Goal: Task Accomplishment & Management: Manage account settings

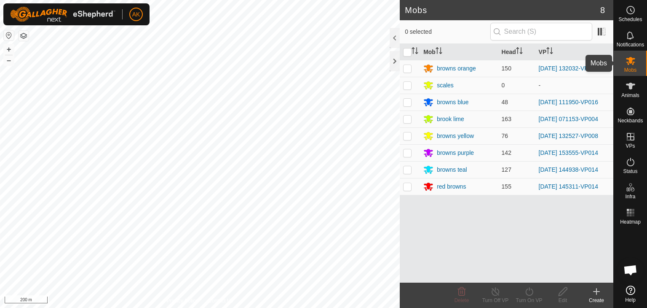
click at [629, 60] on icon at bounding box center [630, 61] width 9 height 8
click at [409, 67] on p-checkbox at bounding box center [407, 68] width 8 height 7
click at [408, 67] on p-checkbox at bounding box center [407, 68] width 8 height 7
checkbox input "false"
click at [407, 152] on p-checkbox at bounding box center [407, 152] width 8 height 7
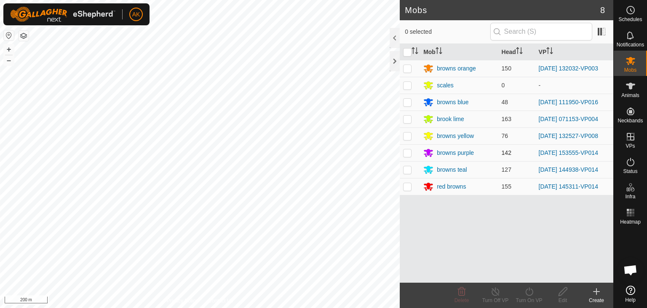
checkbox input "true"
click at [530, 295] on icon at bounding box center [529, 291] width 11 height 10
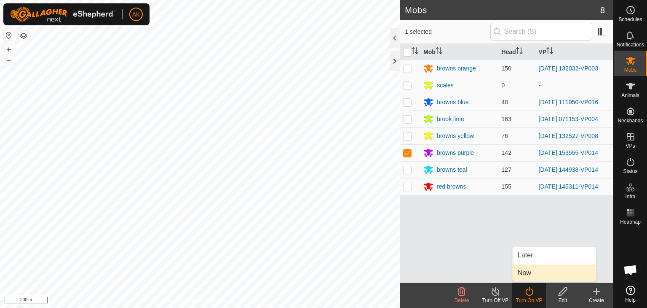
click at [531, 274] on link "Now" at bounding box center [554, 272] width 83 height 17
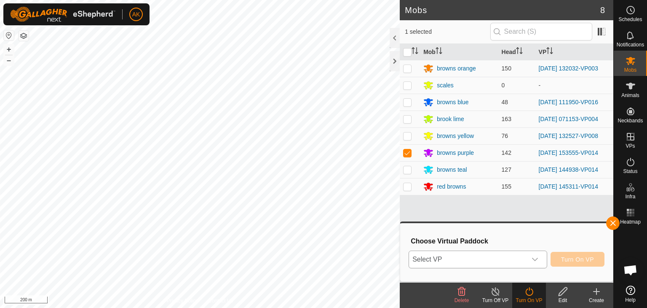
click at [464, 255] on span "Select VP" at bounding box center [468, 259] width 118 height 17
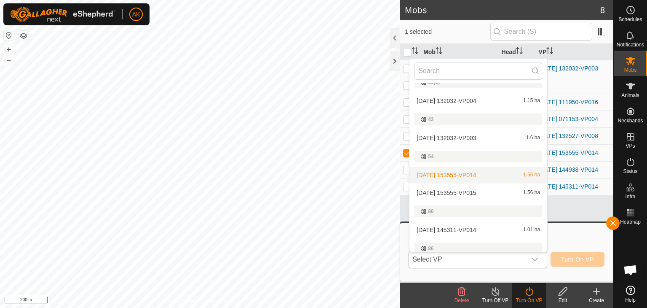
scroll to position [141, 0]
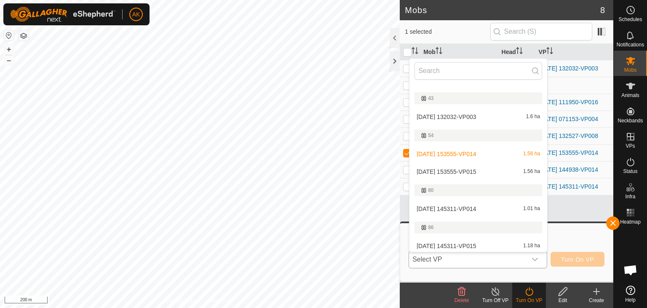
click at [463, 169] on li "[DATE] 153555-VP015 1.56 ha" at bounding box center [479, 171] width 138 height 17
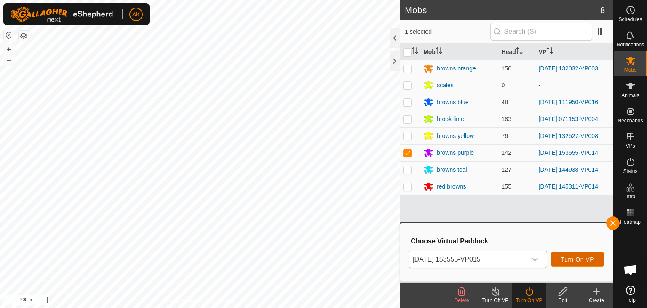
click at [573, 260] on span "Turn On VP" at bounding box center [577, 259] width 33 height 7
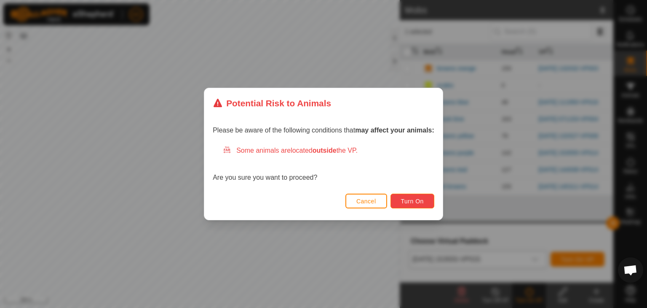
click at [400, 201] on button "Turn On" at bounding box center [413, 200] width 44 height 15
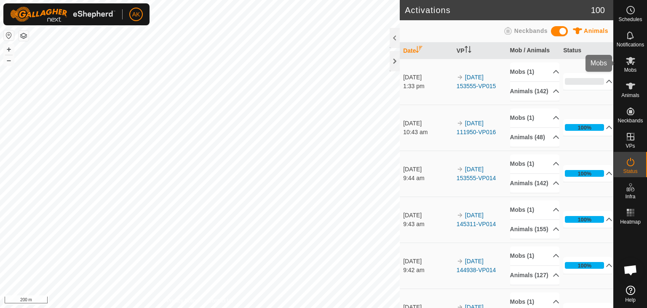
click at [630, 62] on icon at bounding box center [630, 61] width 9 height 8
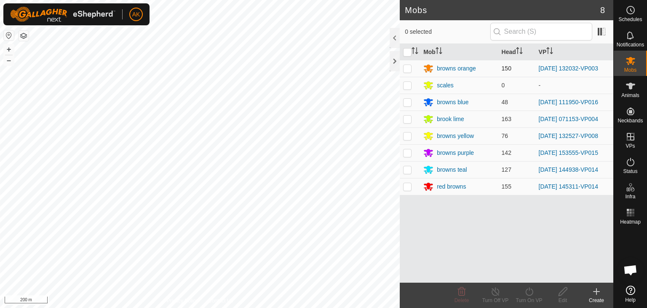
click at [409, 68] on p-checkbox at bounding box center [407, 68] width 8 height 7
checkbox input "true"
click at [527, 291] on icon at bounding box center [529, 291] width 11 height 10
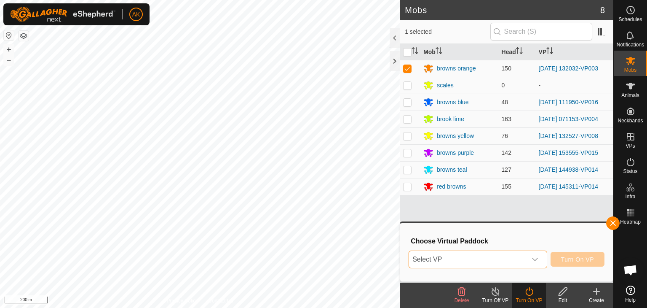
click at [511, 257] on span "Select VP" at bounding box center [468, 259] width 118 height 17
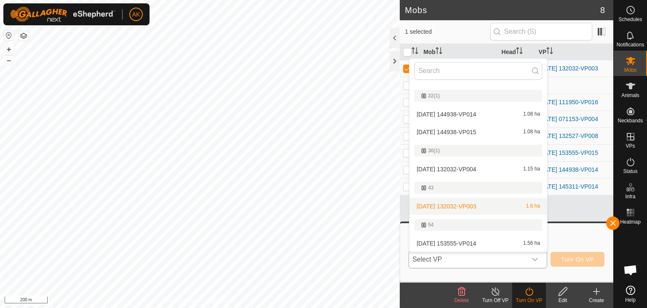
scroll to position [99, 0]
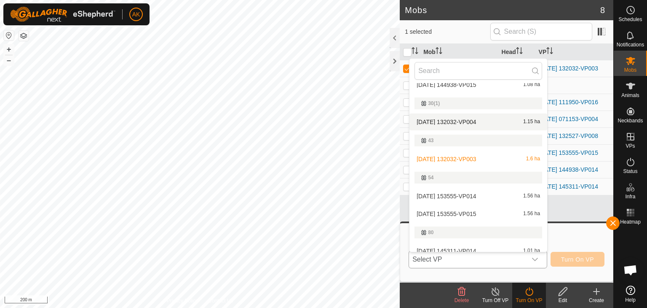
click at [459, 121] on li "[DATE] 132032-VP004 1.15 ha" at bounding box center [479, 121] width 138 height 17
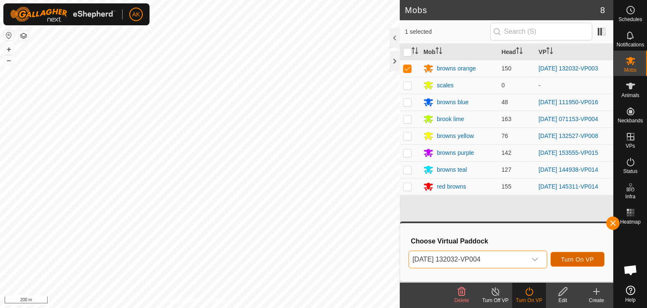
click at [576, 258] on span "Turn On VP" at bounding box center [577, 259] width 33 height 7
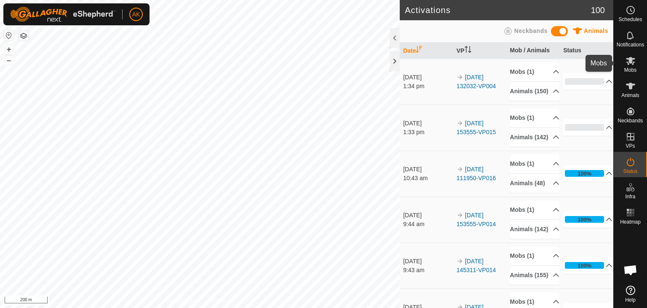
click at [630, 64] on icon at bounding box center [631, 61] width 10 height 10
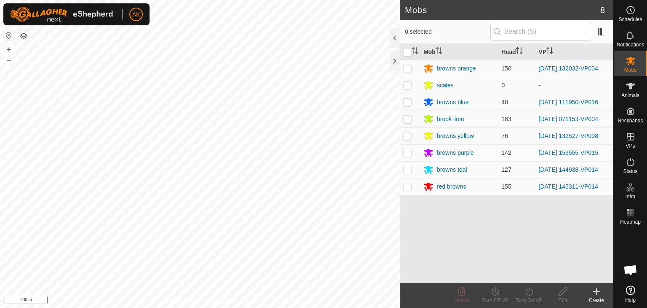
click at [410, 170] on p-checkbox at bounding box center [407, 169] width 8 height 7
checkbox input "true"
click at [529, 292] on icon at bounding box center [529, 291] width 11 height 10
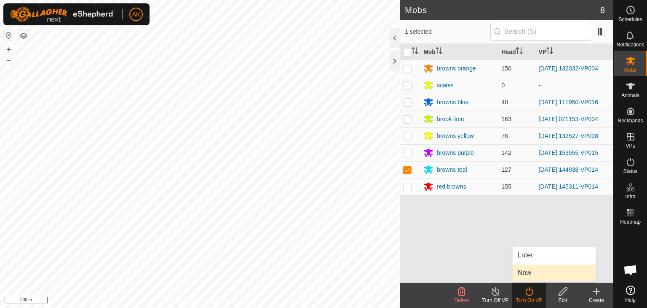
click at [528, 272] on link "Now" at bounding box center [554, 272] width 83 height 17
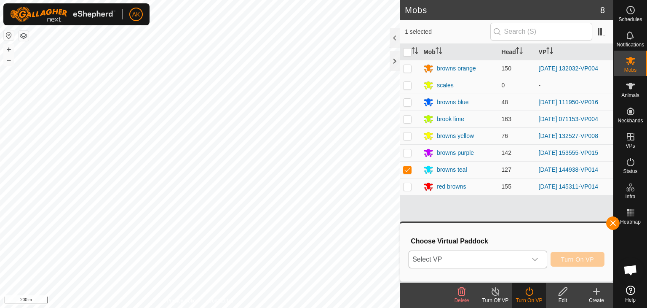
click at [512, 261] on span "Select VP" at bounding box center [468, 259] width 118 height 17
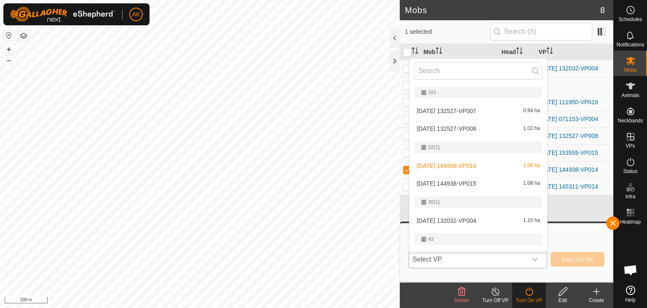
click at [479, 182] on li "[DATE] 144938-VP015 1.08 ha" at bounding box center [479, 183] width 138 height 17
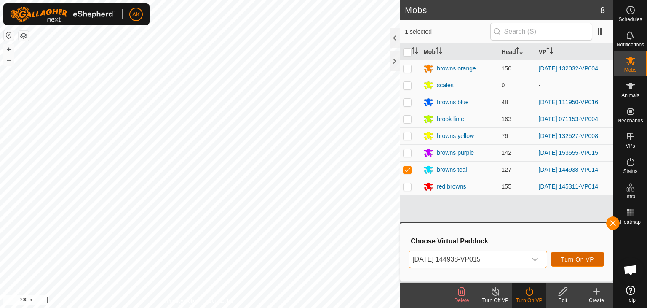
click at [577, 255] on button "Turn On VP" at bounding box center [578, 259] width 54 height 15
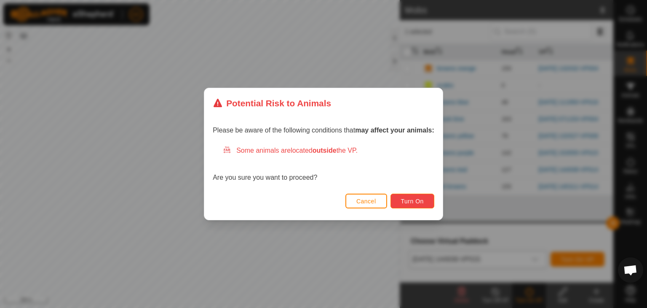
click at [424, 204] on span "Turn On" at bounding box center [412, 201] width 23 height 7
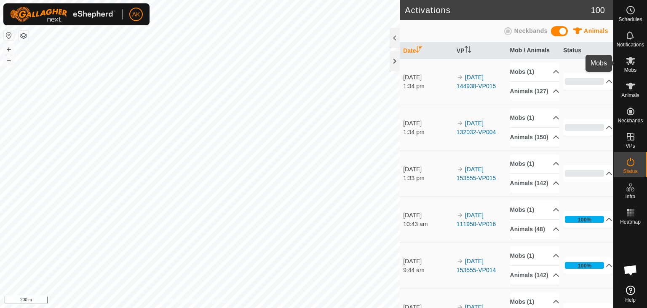
click at [629, 61] on icon at bounding box center [630, 61] width 9 height 8
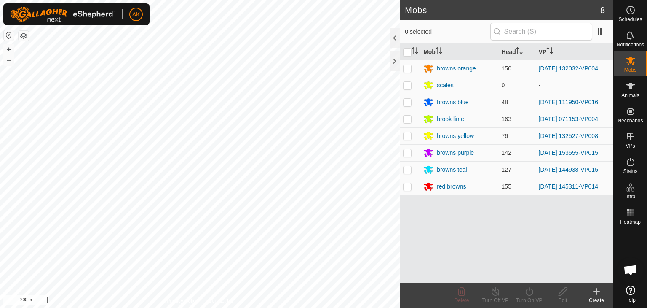
click at [407, 187] on p-checkbox at bounding box center [407, 186] width 8 height 7
checkbox input "true"
click at [527, 292] on icon at bounding box center [529, 291] width 11 height 10
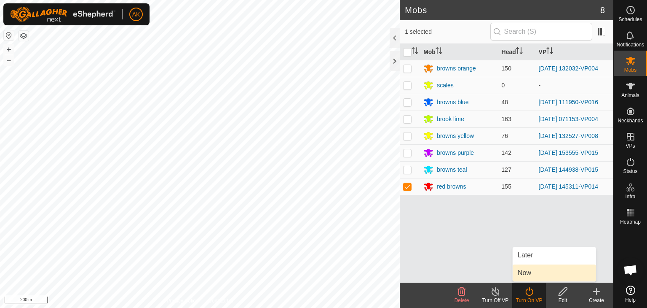
click at [530, 275] on span "Now" at bounding box center [524, 273] width 13 height 10
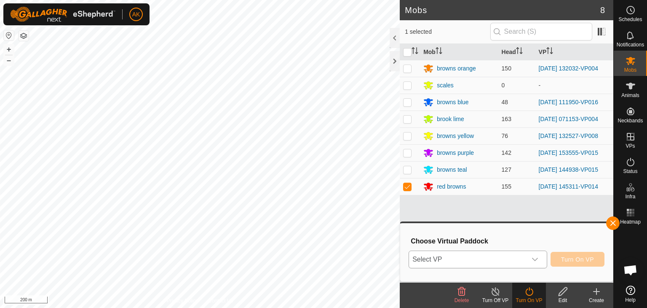
click at [531, 260] on div "dropdown trigger" at bounding box center [535, 259] width 17 height 17
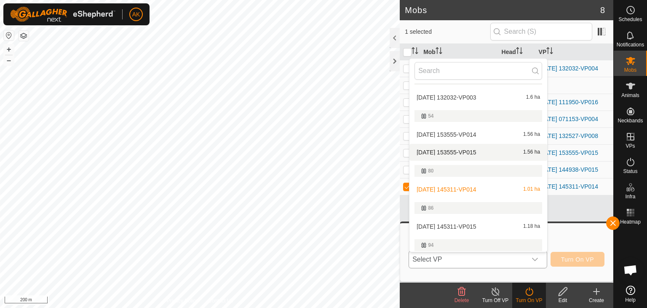
scroll to position [179, 0]
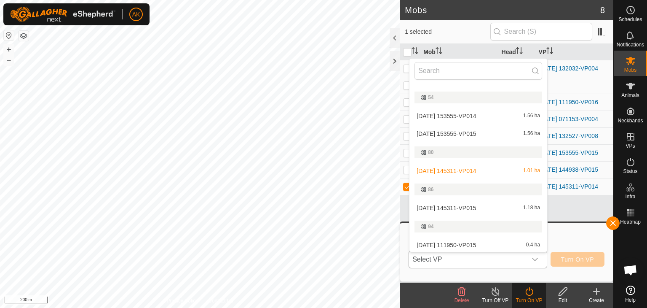
click at [453, 206] on li "[DATE] 145311-VP015 1.18 ha" at bounding box center [479, 207] width 138 height 17
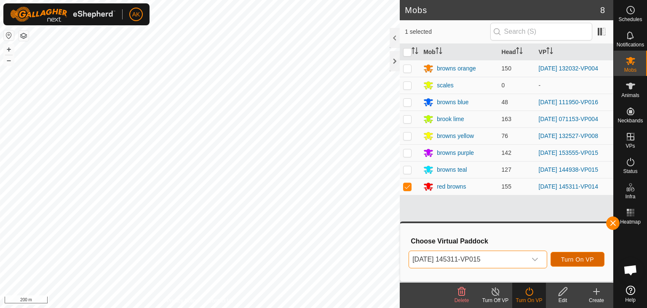
click at [572, 263] on button "Turn On VP" at bounding box center [578, 259] width 54 height 15
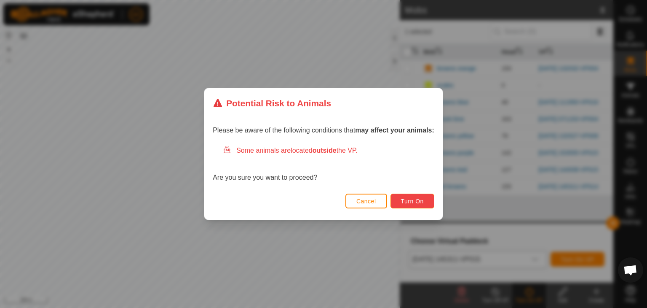
click at [409, 196] on button "Turn On" at bounding box center [413, 200] width 44 height 15
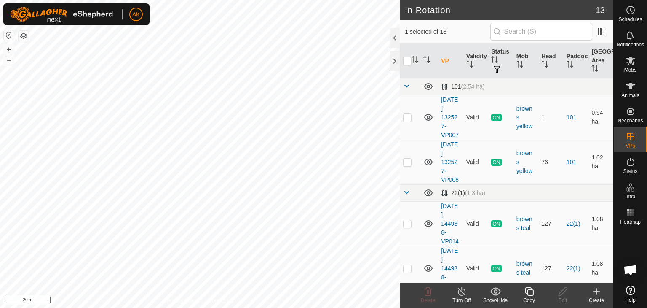
checkbox input "true"
checkbox input "false"
click at [428, 295] on icon at bounding box center [428, 291] width 8 height 8
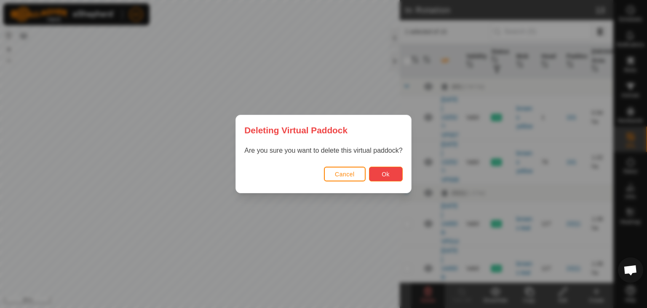
click at [391, 172] on button "Ok" at bounding box center [386, 173] width 34 height 15
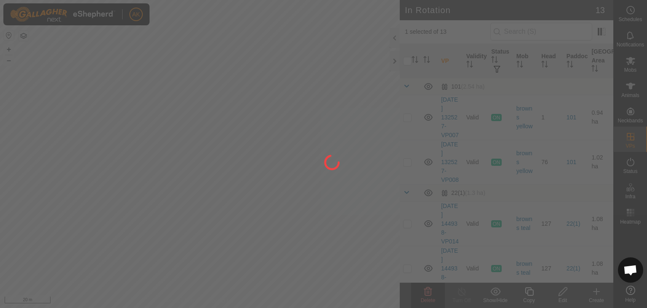
checkbox input "false"
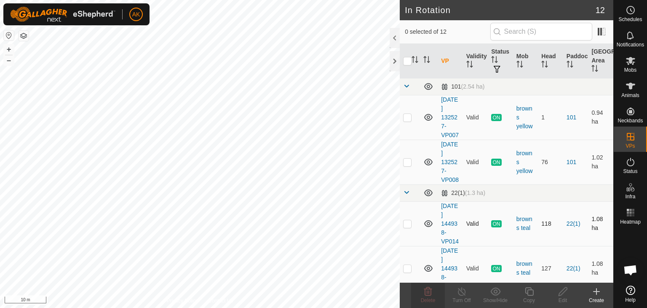
click at [441, 236] on div "In Rotation 12 0 selected of 12 VP Validity Status Mob Head Paddock Grazing Are…" at bounding box center [307, 154] width 614 height 308
checkbox input "true"
click at [527, 290] on icon at bounding box center [529, 291] width 11 height 10
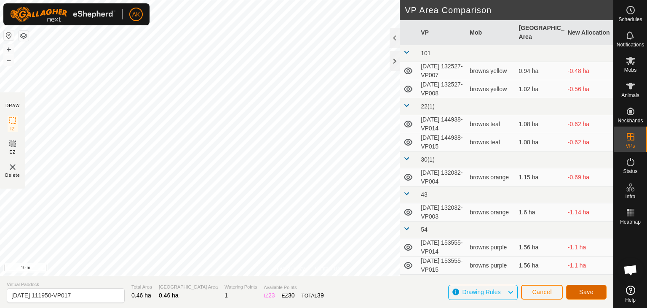
click at [585, 288] on span "Save" at bounding box center [586, 291] width 14 height 7
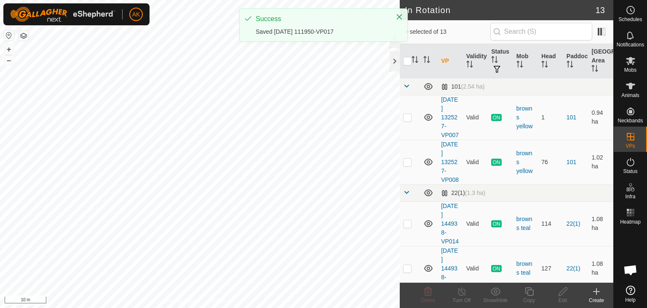
checkbox input "true"
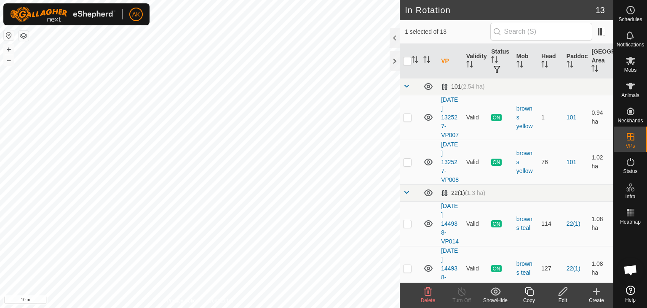
click at [529, 293] on icon at bounding box center [529, 291] width 11 height 10
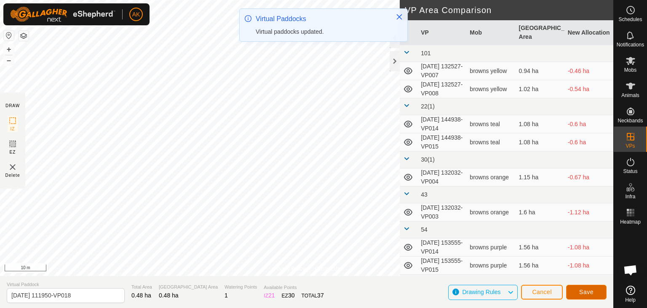
click at [594, 295] on button "Save" at bounding box center [586, 291] width 40 height 15
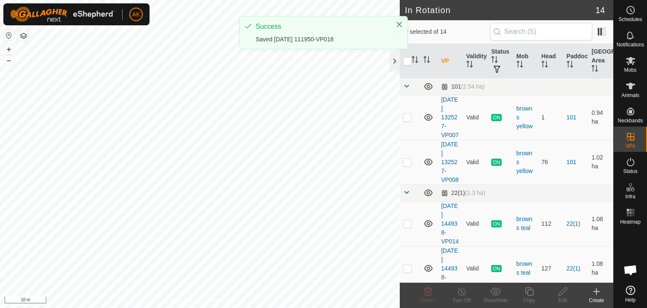
checkbox input "true"
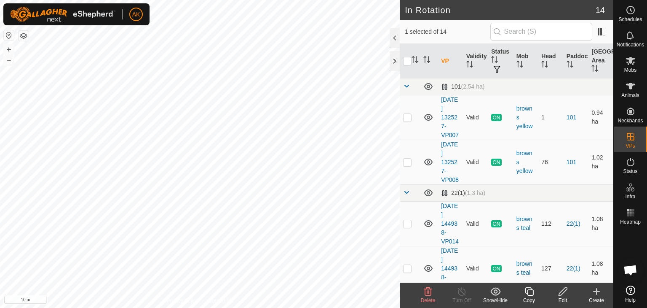
click at [528, 294] on icon at bounding box center [529, 291] width 11 height 10
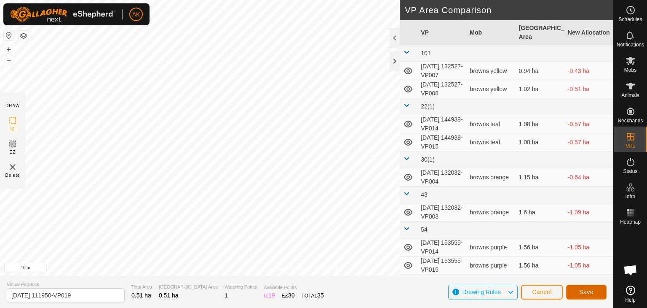
click at [582, 292] on span "Save" at bounding box center [586, 291] width 14 height 7
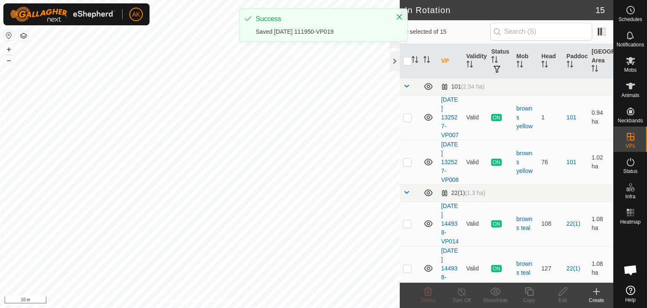
checkbox input "true"
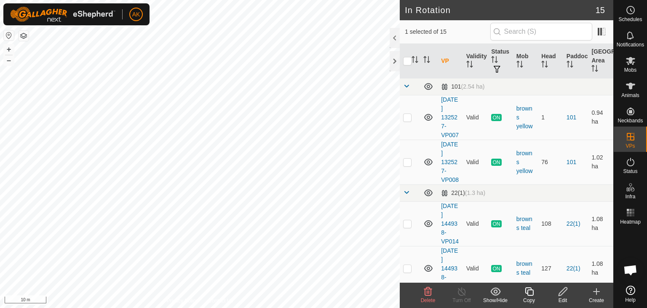
click at [528, 289] on icon at bounding box center [529, 291] width 11 height 10
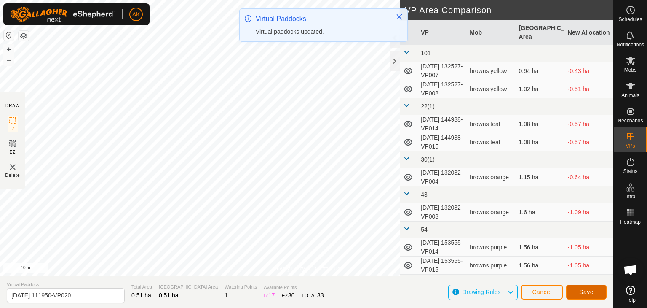
click at [595, 293] on button "Save" at bounding box center [586, 291] width 40 height 15
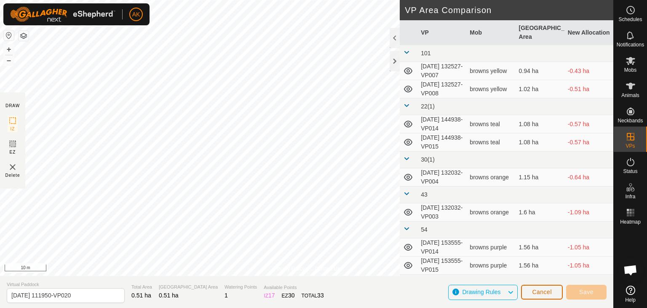
click at [542, 292] on span "Cancel" at bounding box center [542, 291] width 20 height 7
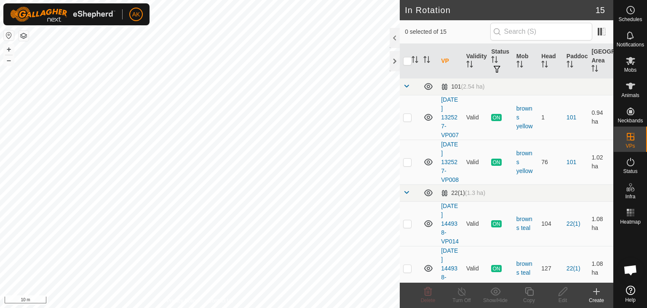
checkbox input "true"
click at [530, 291] on icon at bounding box center [529, 291] width 11 height 10
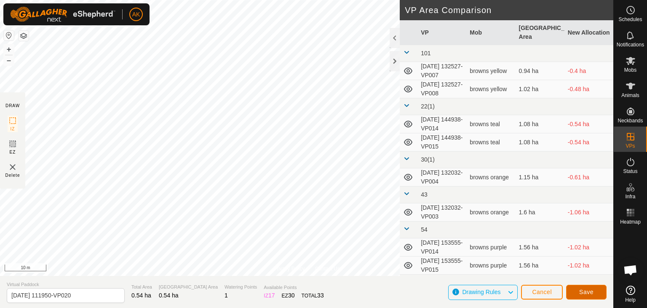
click at [584, 297] on button "Save" at bounding box center [586, 291] width 40 height 15
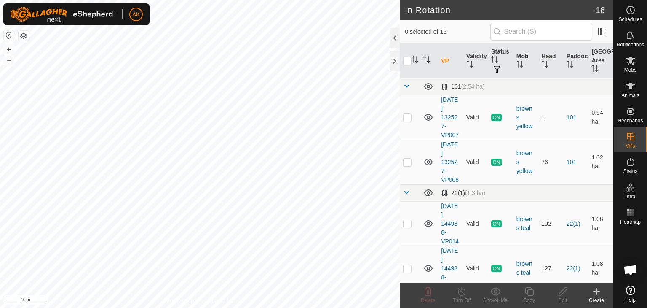
checkbox input "true"
click at [526, 289] on icon at bounding box center [529, 291] width 11 height 10
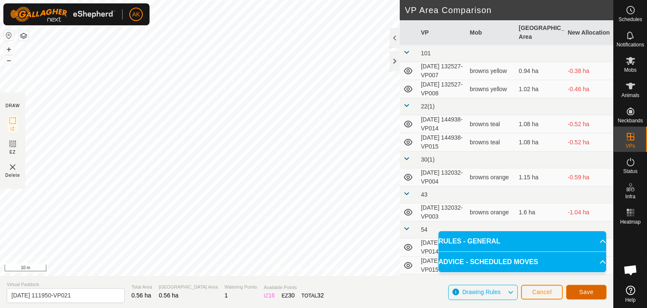
click at [583, 291] on span "Save" at bounding box center [586, 291] width 14 height 7
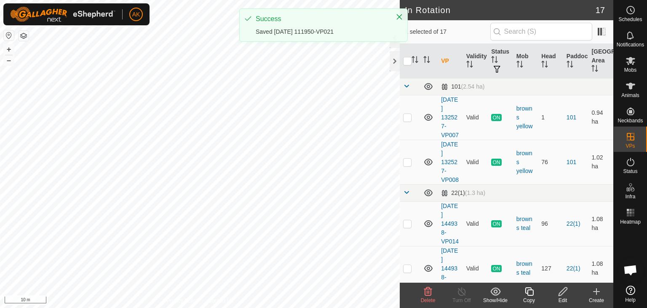
checkbox input "true"
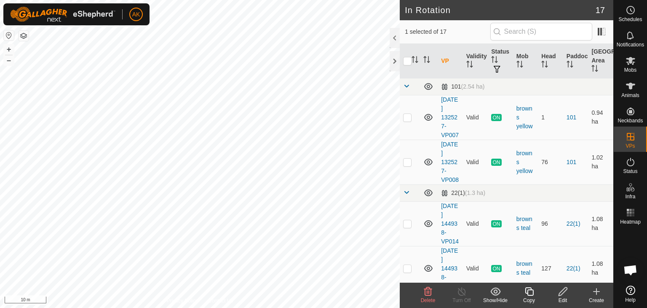
click at [529, 295] on icon at bounding box center [529, 291] width 11 height 10
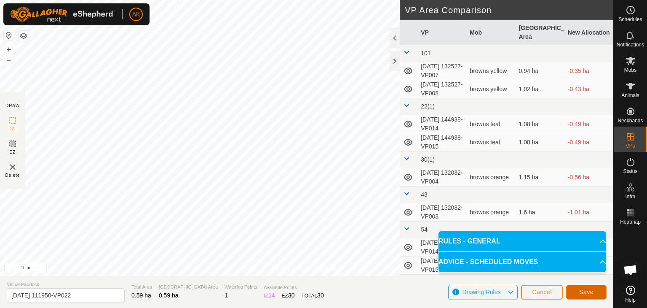
click at [590, 289] on span "Save" at bounding box center [586, 291] width 14 height 7
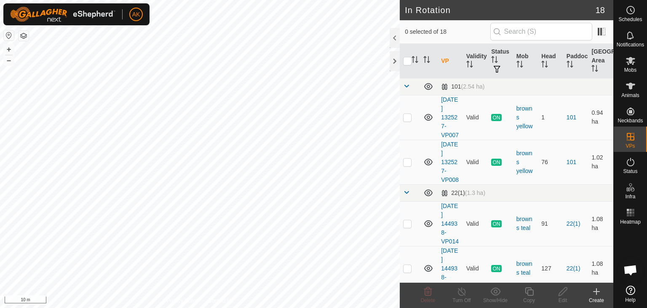
checkbox input "true"
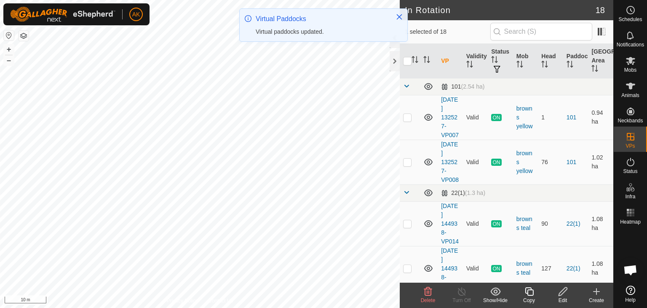
click at [528, 294] on icon at bounding box center [529, 291] width 8 height 8
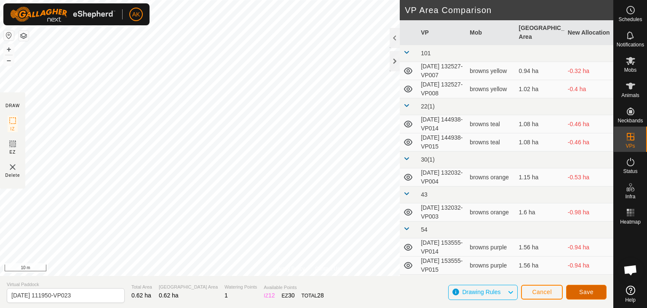
click at [594, 295] on button "Save" at bounding box center [586, 291] width 40 height 15
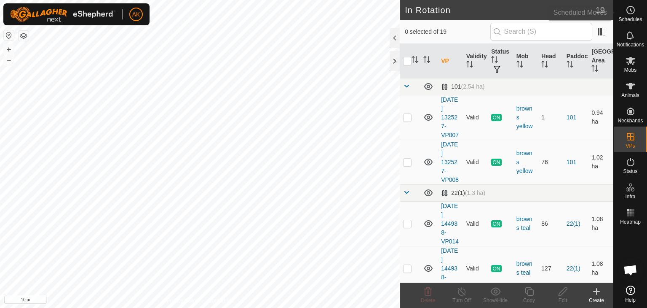
click at [627, 11] on icon at bounding box center [631, 10] width 10 height 10
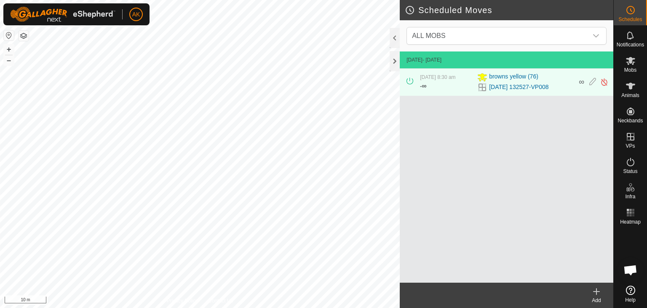
click at [596, 293] on icon at bounding box center [597, 291] width 10 height 10
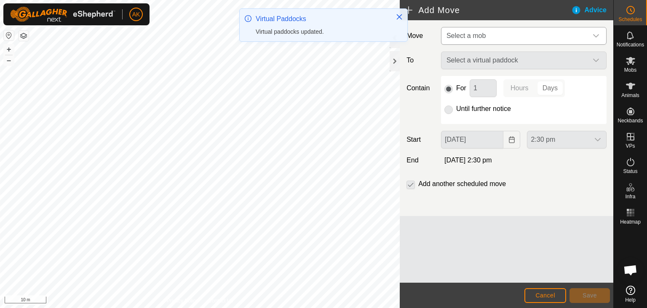
click at [467, 35] on span "Select a mob" at bounding box center [466, 35] width 39 height 7
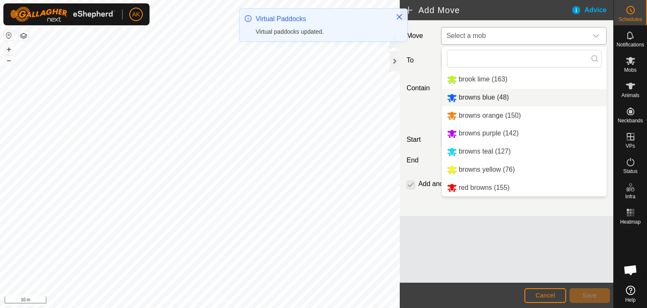
click at [465, 96] on li "browns blue (48)" at bounding box center [524, 97] width 165 height 17
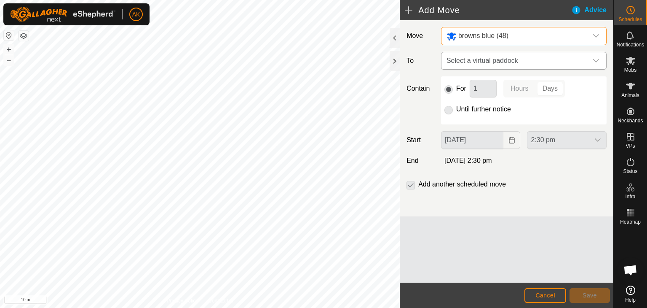
click at [479, 61] on span "Select a virtual paddock" at bounding box center [515, 60] width 145 height 17
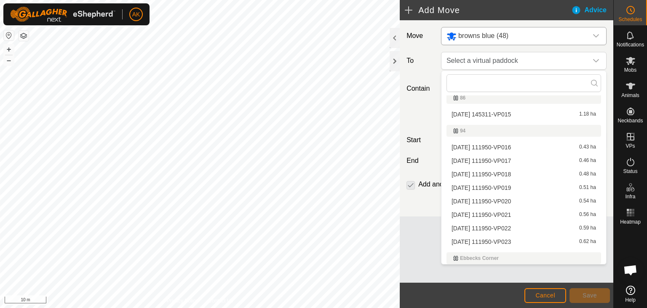
scroll to position [253, 0]
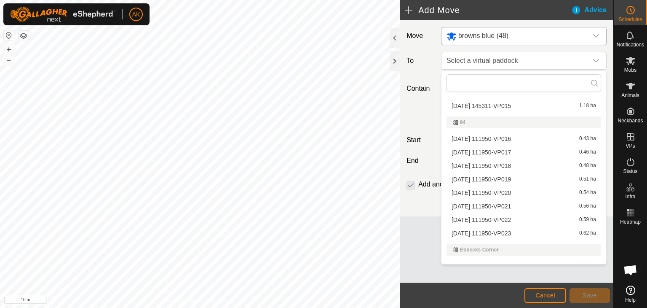
click at [493, 149] on li "[DATE] 111950-VP017 0.46 ha" at bounding box center [524, 152] width 155 height 13
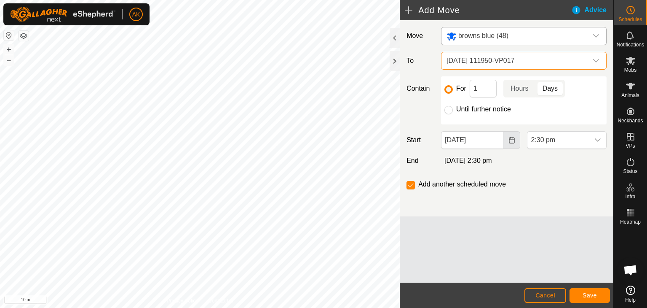
click at [511, 143] on button "Choose Date" at bounding box center [512, 140] width 17 height 18
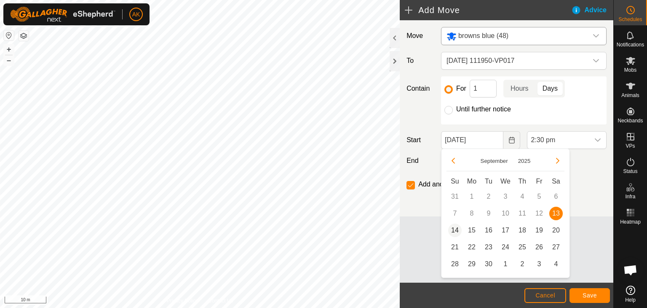
click at [455, 230] on span "14" at bounding box center [454, 229] width 13 height 13
type input "[DATE]"
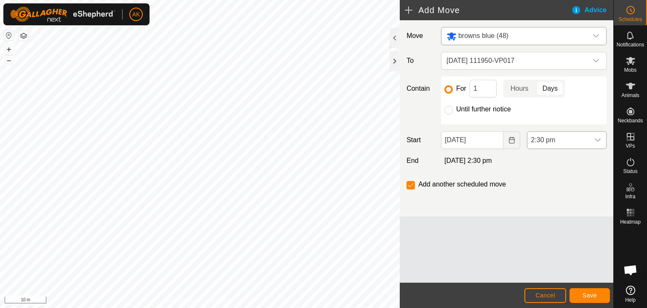
click at [598, 141] on icon "dropdown trigger" at bounding box center [598, 140] width 7 height 7
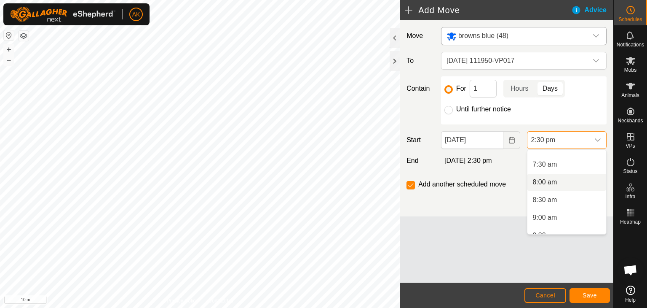
scroll to position [274, 0]
click at [543, 202] on li "9:00 am" at bounding box center [567, 202] width 79 height 17
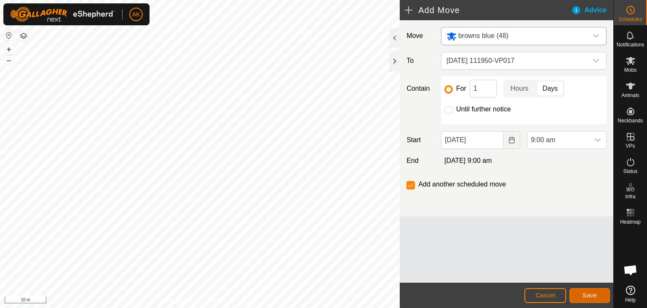
click at [590, 290] on button "Save" at bounding box center [590, 295] width 40 height 15
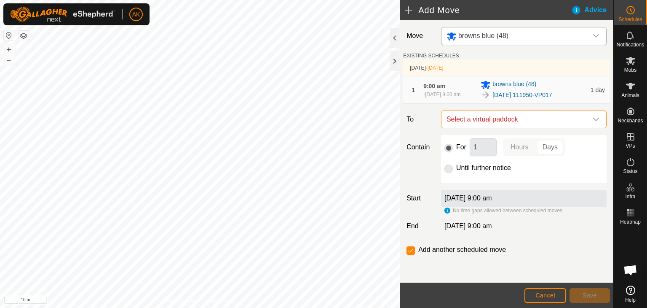
click at [487, 120] on span "Select a virtual paddock" at bounding box center [515, 119] width 145 height 17
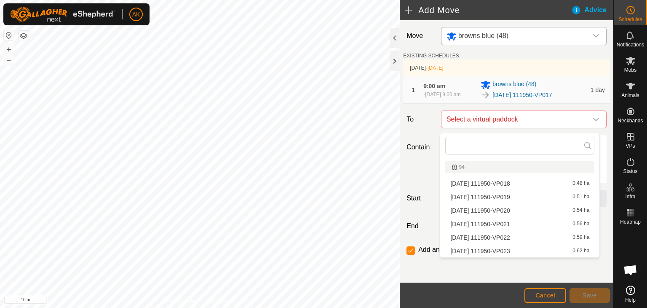
click at [490, 180] on li "[DATE] 111950-VP018 0.48 ha" at bounding box center [519, 183] width 149 height 13
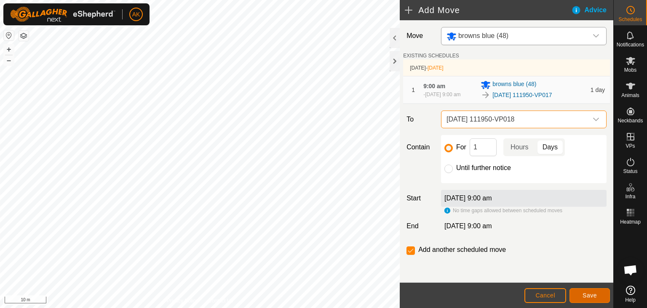
click at [593, 299] on button "Save" at bounding box center [590, 295] width 40 height 15
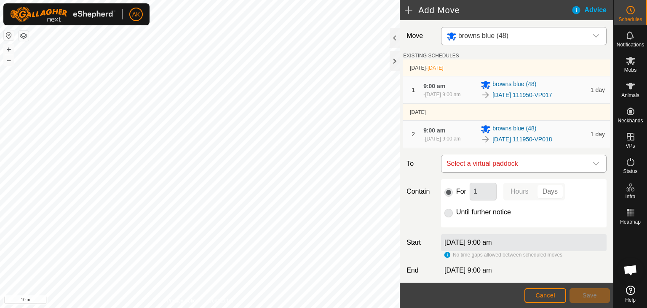
click at [504, 169] on span "Select a virtual paddock" at bounding box center [515, 163] width 145 height 17
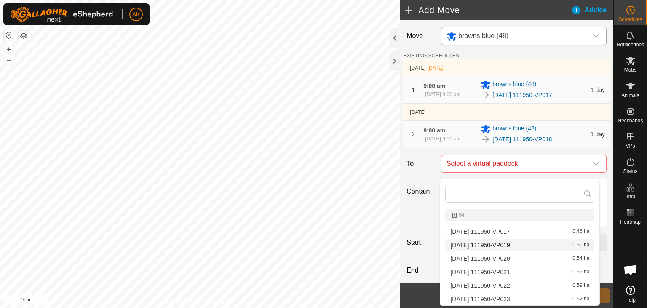
click at [484, 242] on li "[DATE] 111950-VP019 0.51 ha" at bounding box center [519, 245] width 149 height 13
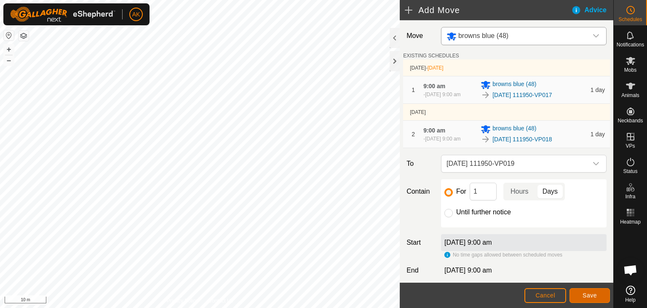
click at [594, 299] on button "Save" at bounding box center [590, 295] width 40 height 15
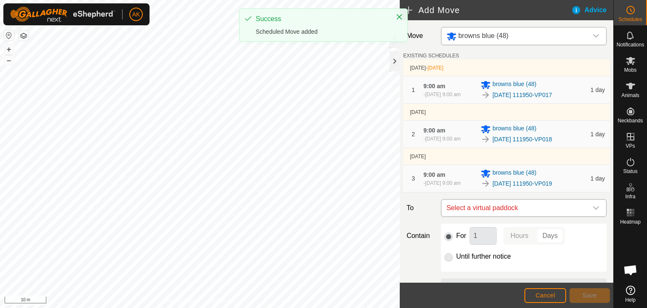
click at [492, 211] on span "Select a virtual paddock" at bounding box center [515, 207] width 145 height 17
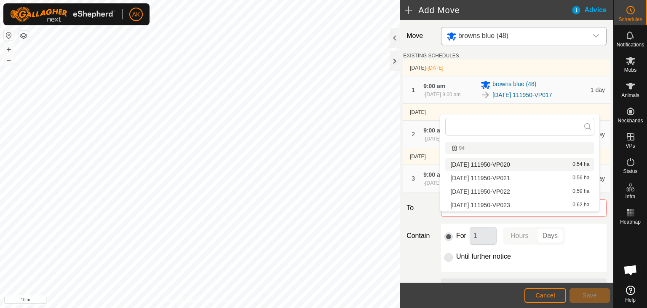
click at [503, 161] on li "[DATE] 111950-VP020 0.54 ha" at bounding box center [519, 164] width 149 height 13
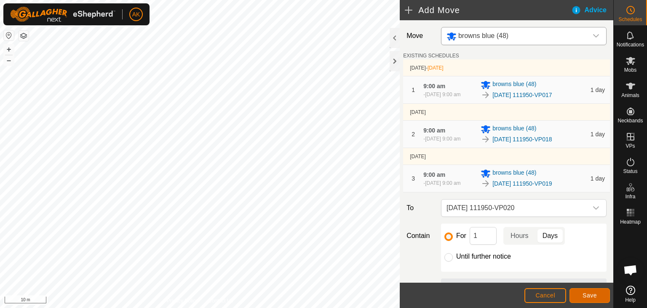
click at [585, 301] on button "Save" at bounding box center [590, 295] width 40 height 15
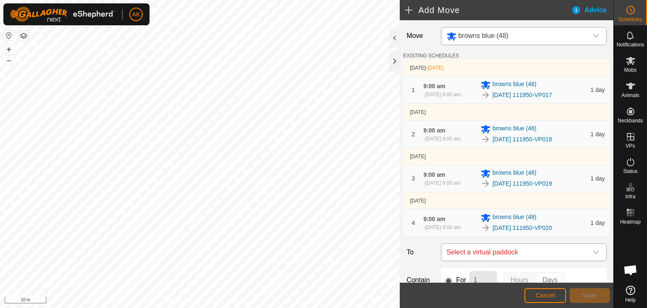
click at [499, 260] on span "Select a virtual paddock" at bounding box center [515, 252] width 145 height 17
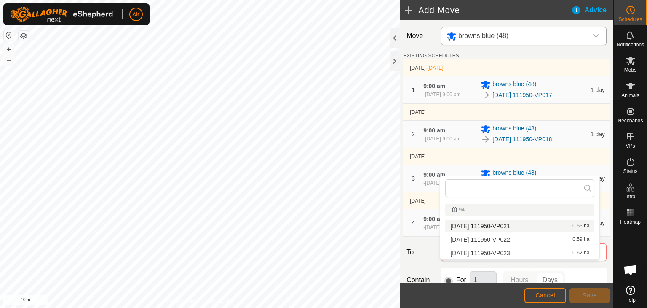
click at [500, 223] on li "[DATE] 111950-VP021 0.56 ha" at bounding box center [519, 226] width 149 height 13
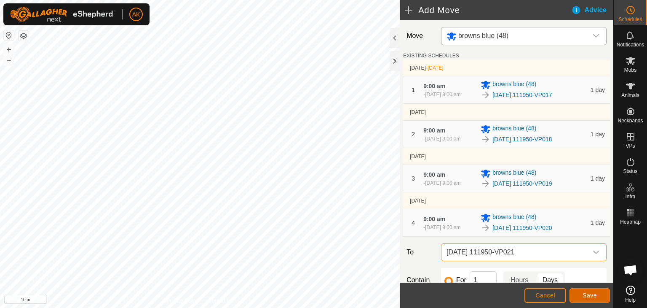
click at [590, 292] on span "Save" at bounding box center [590, 295] width 14 height 7
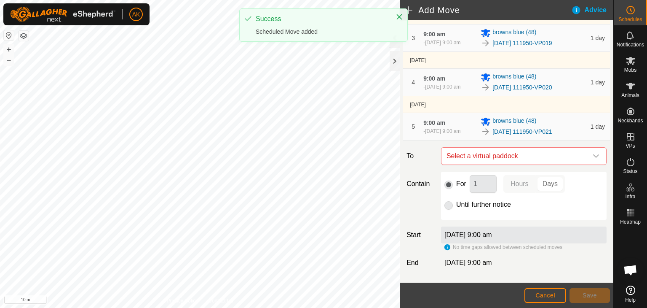
scroll to position [195, 0]
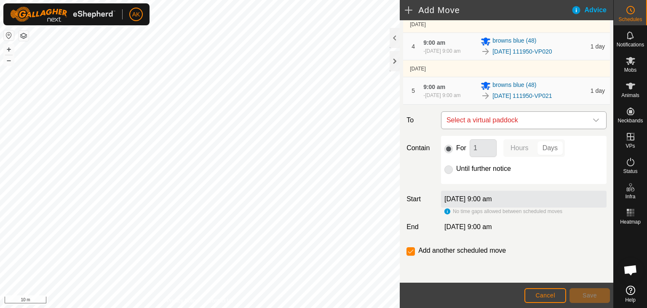
click at [488, 120] on span "Select a virtual paddock" at bounding box center [515, 120] width 145 height 17
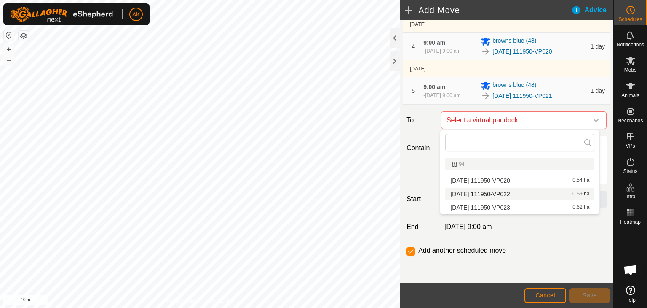
click at [488, 193] on li "[DATE] 111950-VP022 0.59 ha" at bounding box center [519, 194] width 149 height 13
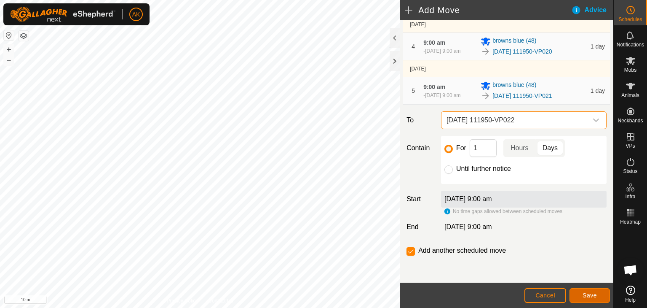
click at [596, 294] on span "Save" at bounding box center [590, 295] width 14 height 7
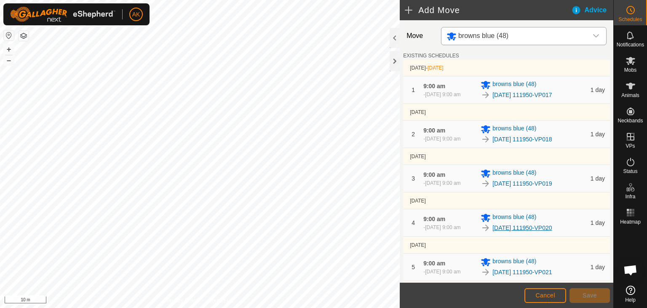
scroll to position [169, 0]
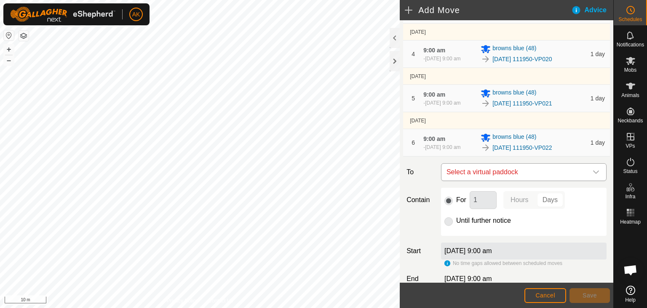
click at [503, 180] on span "Select a virtual paddock" at bounding box center [515, 172] width 145 height 17
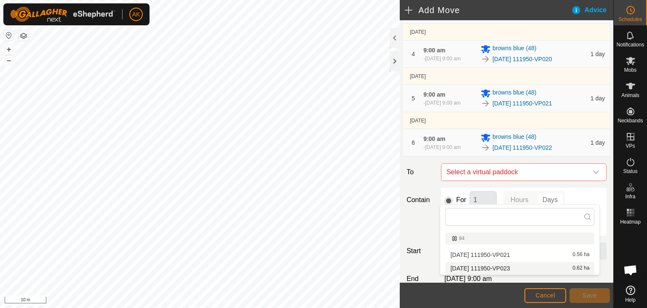
click at [493, 266] on li "[DATE] 111950-VP023 0.62 ha" at bounding box center [519, 268] width 149 height 13
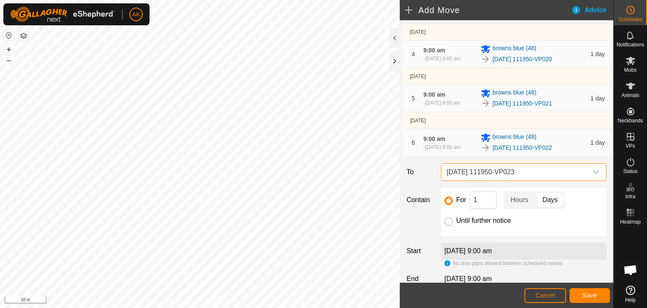
click at [446, 225] on input "Until further notice" at bounding box center [449, 221] width 8 height 8
radio input "true"
checkbox input "false"
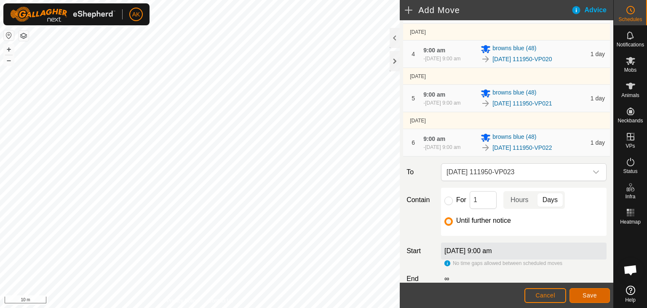
click at [587, 292] on span "Save" at bounding box center [590, 295] width 14 height 7
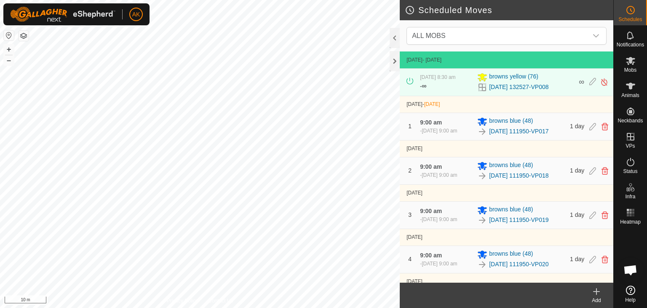
click at [432, 307] on html "AK Schedules Notifications Mobs Animals Neckbands VPs Status Infra Heatmap Help…" at bounding box center [323, 154] width 647 height 308
click at [298, 307] on html "AK Schedules Notifications Mobs Animals Neckbands VPs Status Infra Heatmap Help…" at bounding box center [323, 154] width 647 height 308
click at [266, 307] on html "AK Schedules Notifications Mobs Animals Neckbands VPs Status Infra Heatmap Help…" at bounding box center [323, 154] width 647 height 308
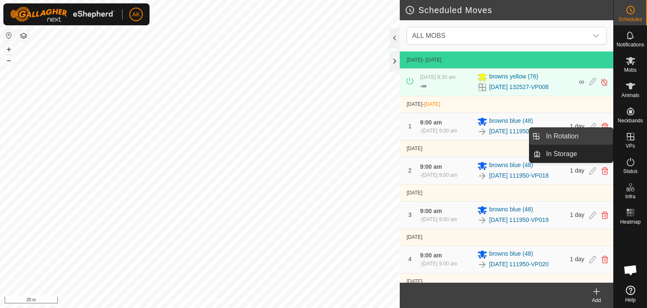
drag, startPoint x: 630, startPoint y: 139, endPoint x: 553, endPoint y: 127, distance: 78.0
click at [630, 139] on icon at bounding box center [631, 137] width 8 height 8
click at [556, 134] on link "In Rotation" at bounding box center [577, 136] width 72 height 17
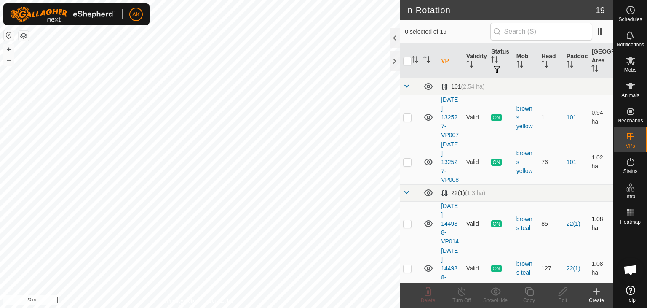
checkbox input "true"
click at [531, 292] on icon at bounding box center [529, 291] width 11 height 10
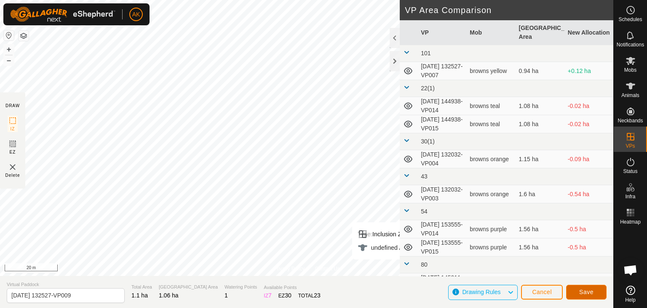
click at [588, 295] on button "Save" at bounding box center [586, 291] width 40 height 15
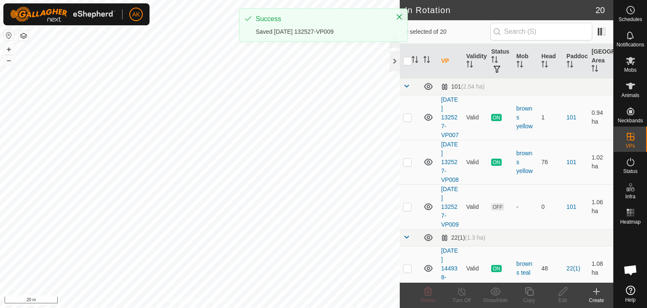
checkbox input "true"
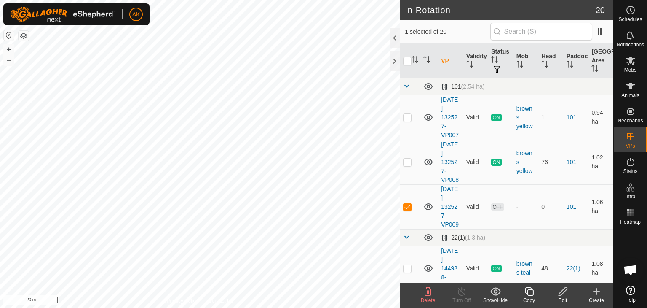
click at [529, 290] on icon at bounding box center [529, 291] width 11 height 10
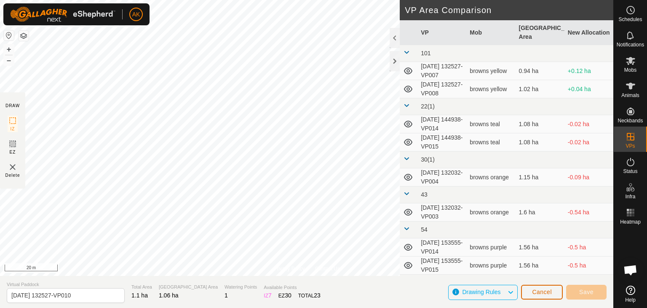
click at [550, 292] on span "Cancel" at bounding box center [542, 291] width 20 height 7
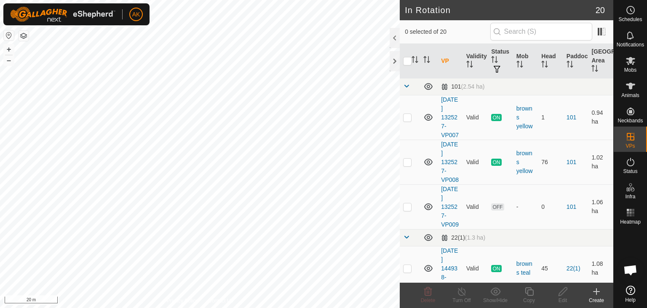
checkbox input "true"
click at [566, 293] on icon at bounding box center [563, 291] width 11 height 10
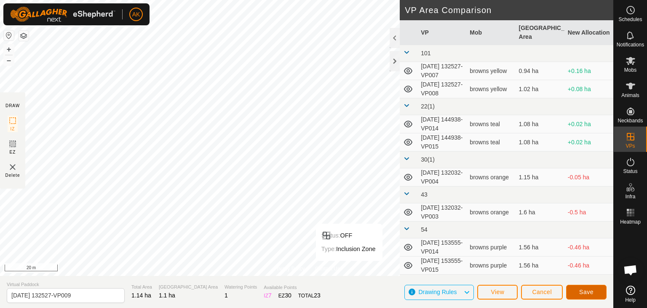
click at [585, 290] on span "Save" at bounding box center [586, 291] width 14 height 7
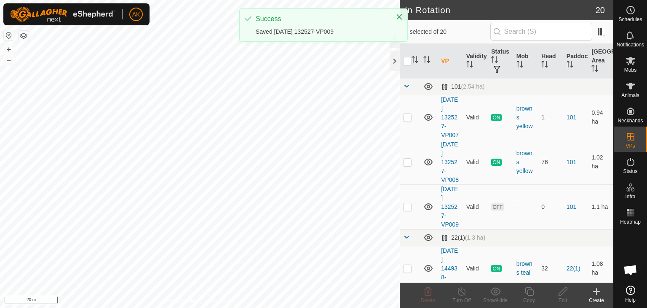
checkbox input "true"
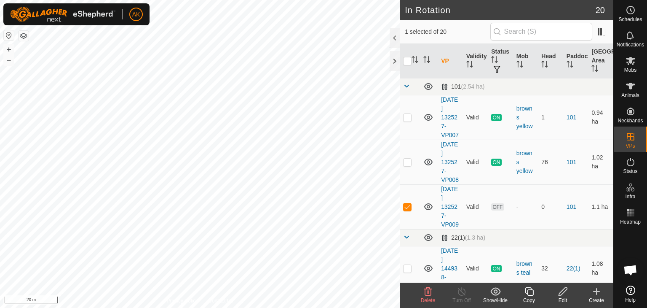
click at [526, 294] on icon at bounding box center [529, 291] width 11 height 10
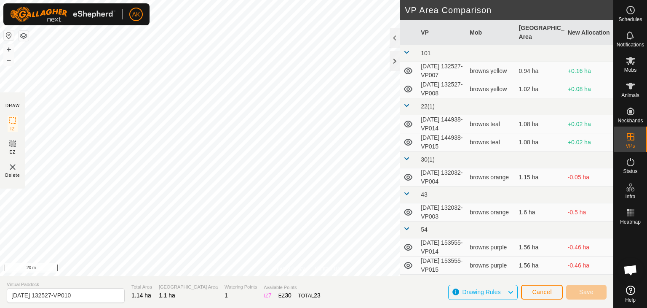
click at [328, 48] on div "AK Schedules Notifications Mobs Animals Neckbands VPs Status Infra Heatmap Help…" at bounding box center [323, 154] width 647 height 308
click at [575, 288] on button "Save" at bounding box center [586, 291] width 40 height 15
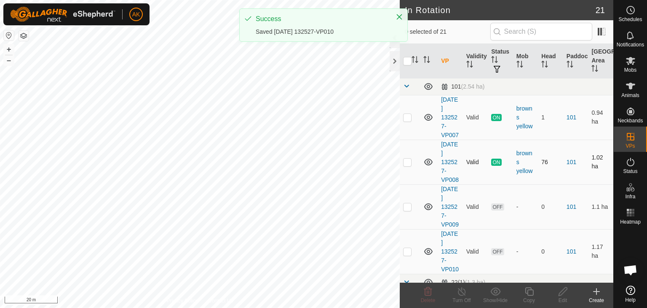
checkbox input "true"
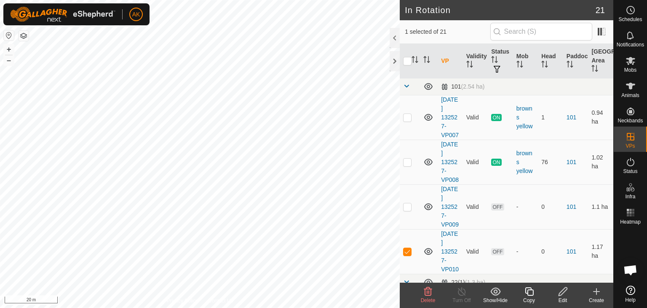
click at [528, 292] on icon at bounding box center [529, 291] width 11 height 10
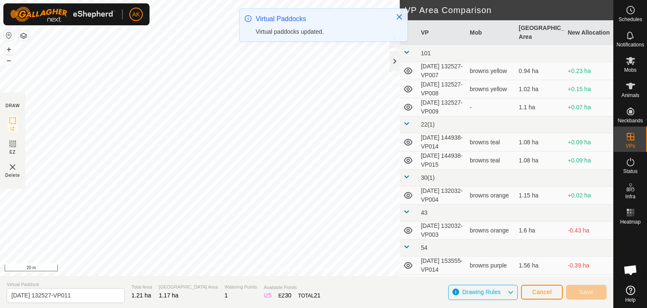
click at [306, 35] on div "AK Schedules Notifications Mobs Animals Neckbands VPs Status Infra Heatmap Help…" at bounding box center [323, 154] width 647 height 308
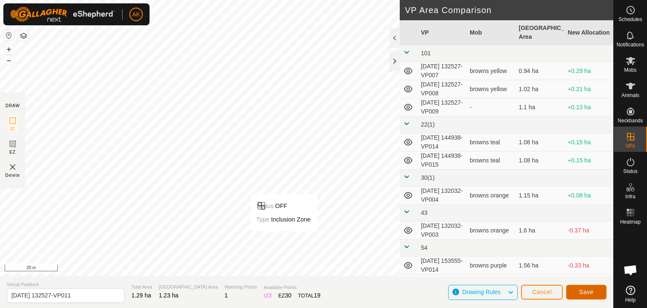
click at [585, 288] on span "Save" at bounding box center [586, 291] width 14 height 7
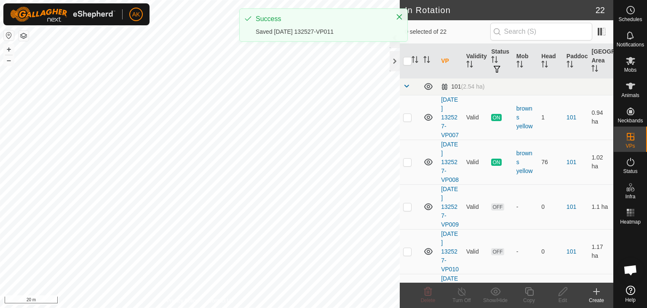
checkbox input "true"
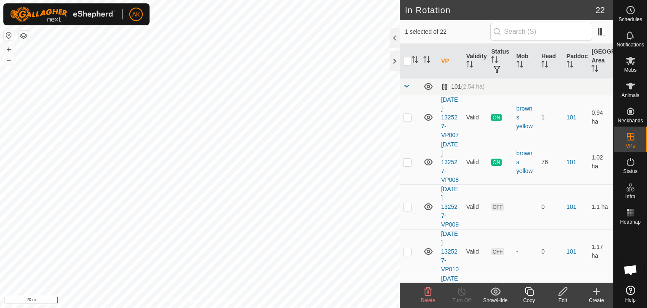
click at [524, 290] on icon at bounding box center [529, 291] width 11 height 10
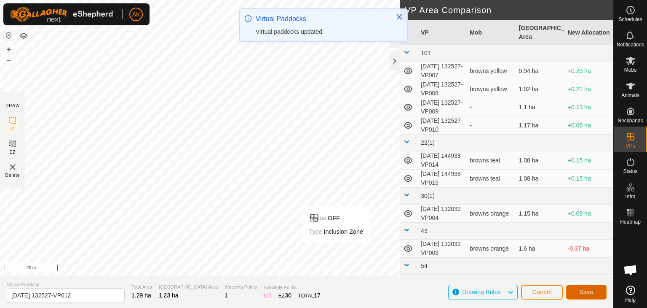
click at [572, 285] on button "Save" at bounding box center [586, 291] width 40 height 15
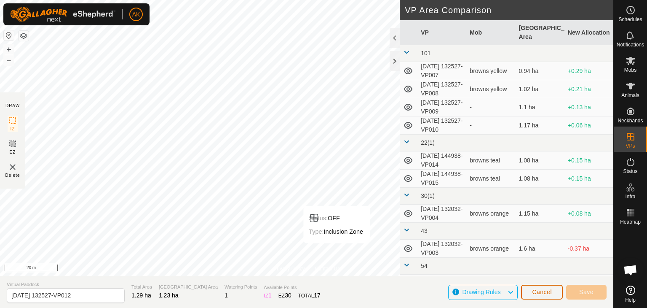
click at [545, 292] on span "Cancel" at bounding box center [542, 291] width 20 height 7
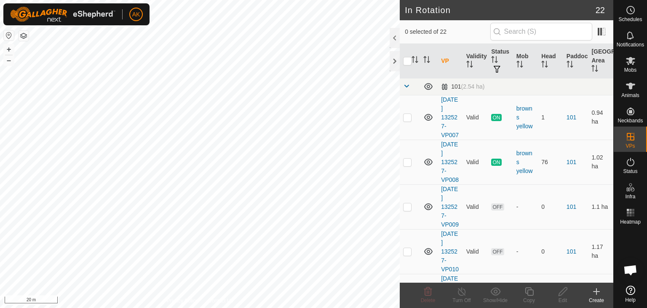
checkbox input "true"
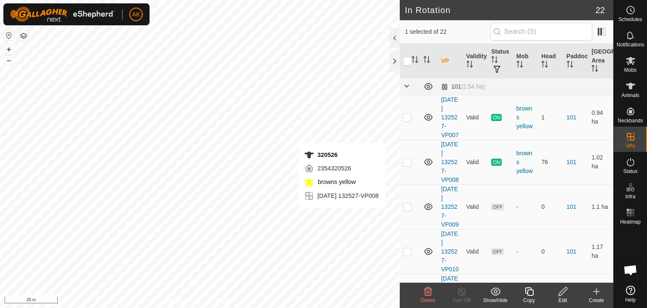
click at [530, 292] on icon at bounding box center [529, 291] width 11 height 10
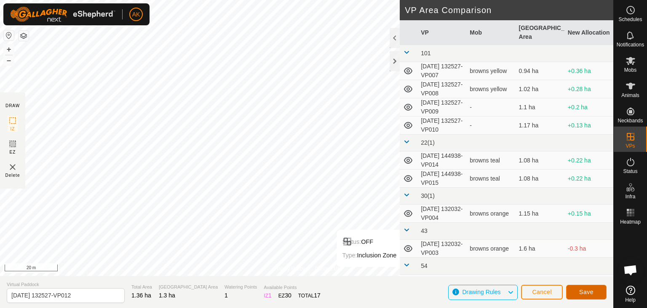
click at [585, 291] on span "Save" at bounding box center [586, 291] width 14 height 7
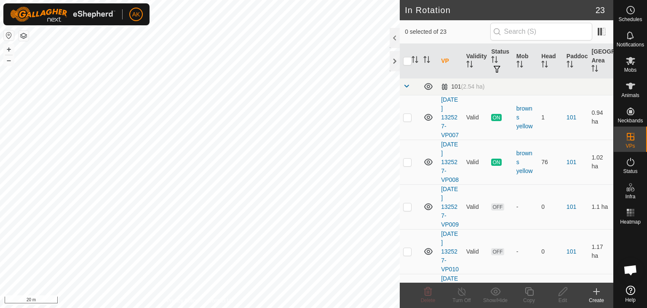
checkbox input "true"
click at [531, 291] on icon at bounding box center [529, 291] width 11 height 10
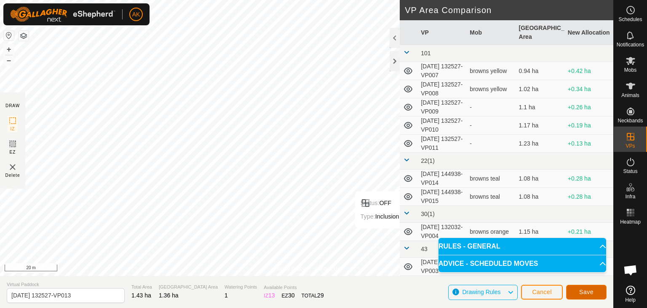
click at [596, 294] on button "Save" at bounding box center [586, 291] width 40 height 15
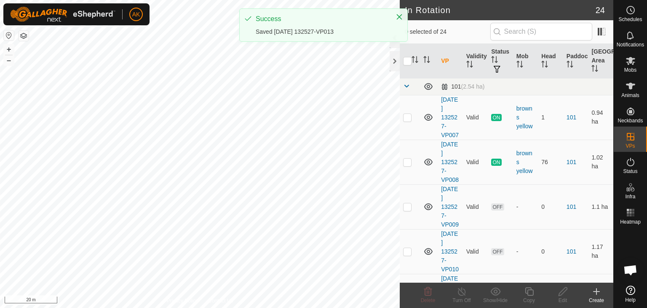
checkbox input "true"
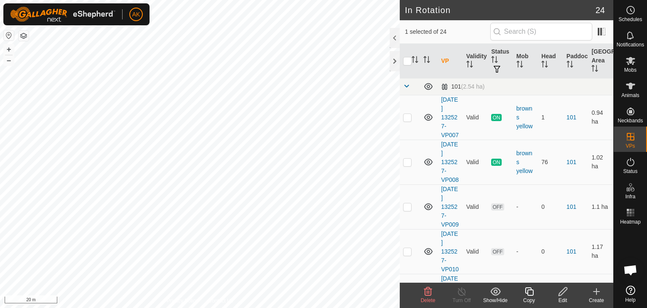
click at [528, 294] on icon at bounding box center [529, 291] width 11 height 10
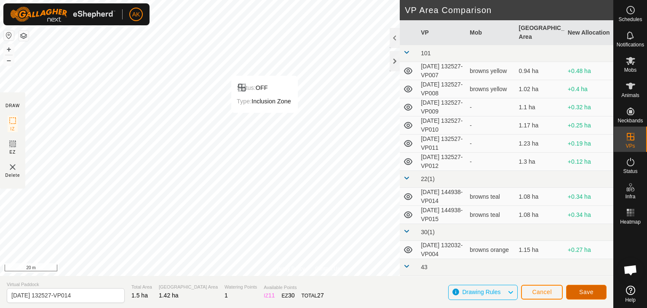
click at [589, 289] on span "Save" at bounding box center [586, 291] width 14 height 7
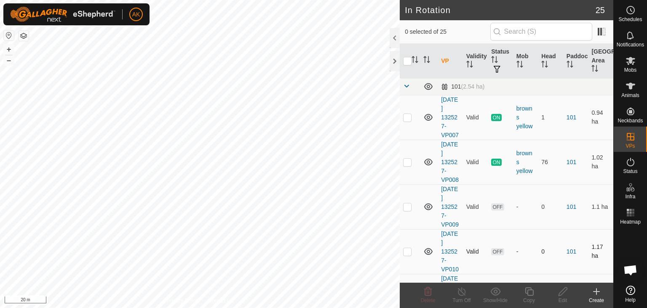
checkbox input "true"
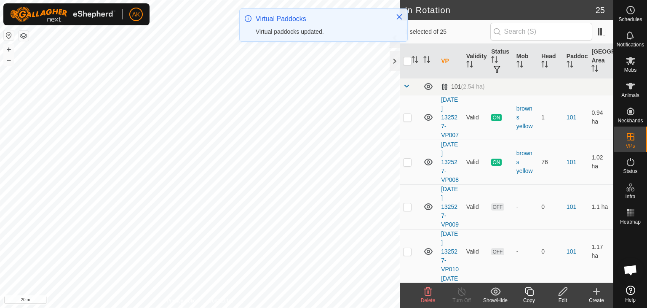
click at [530, 290] on icon at bounding box center [529, 291] width 11 height 10
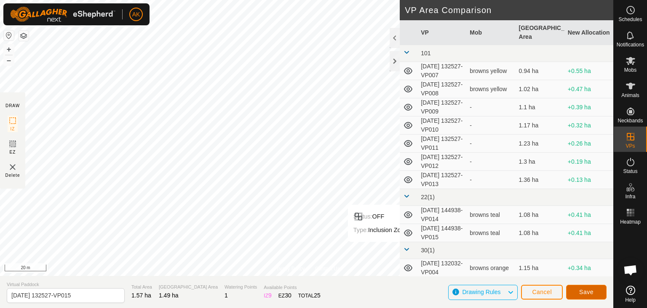
click at [592, 291] on span "Save" at bounding box center [586, 291] width 14 height 7
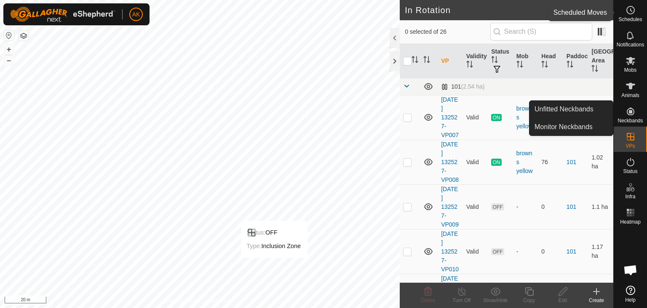
click at [630, 14] on icon at bounding box center [631, 10] width 10 height 10
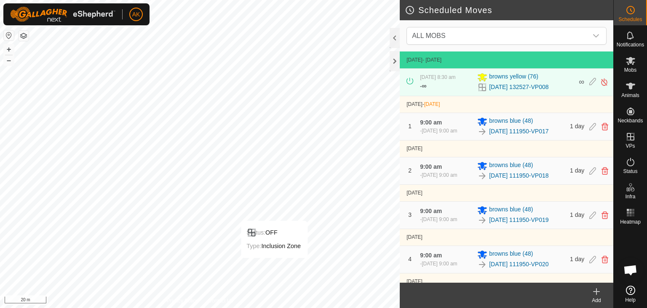
click at [597, 291] on icon at bounding box center [597, 291] width 6 height 0
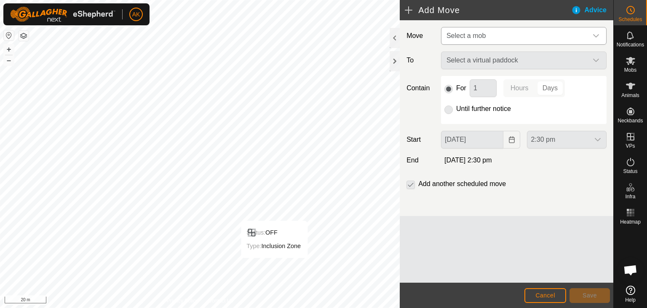
click at [487, 35] on span "Select a mob" at bounding box center [515, 35] width 145 height 17
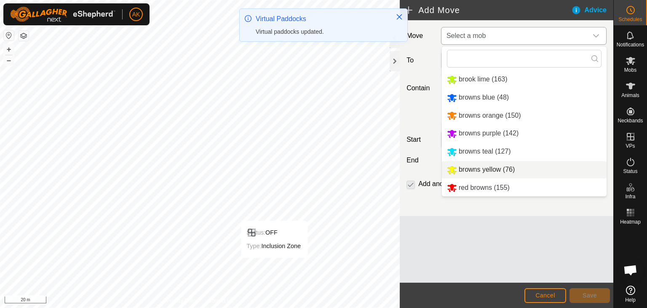
click at [479, 167] on li "browns yellow (76)" at bounding box center [524, 169] width 165 height 17
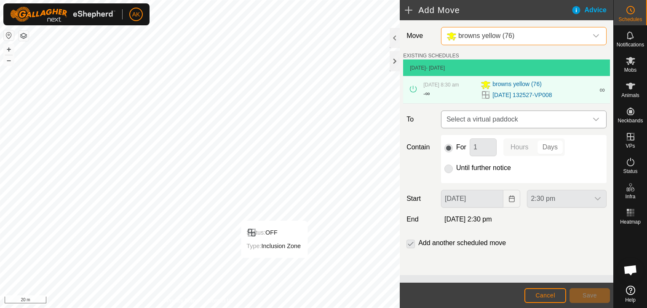
click at [467, 118] on span "Select a virtual paddock" at bounding box center [515, 119] width 145 height 17
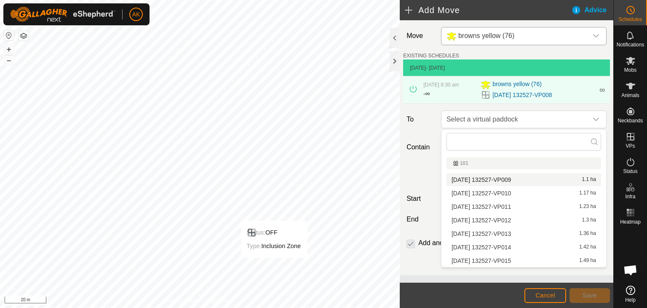
click at [479, 177] on li "[DATE] 132527-VP009 1.1 ha" at bounding box center [524, 179] width 155 height 13
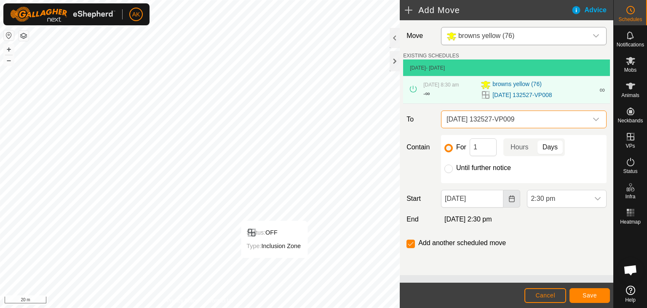
click at [512, 198] on icon "Choose Date" at bounding box center [511, 198] width 5 height 7
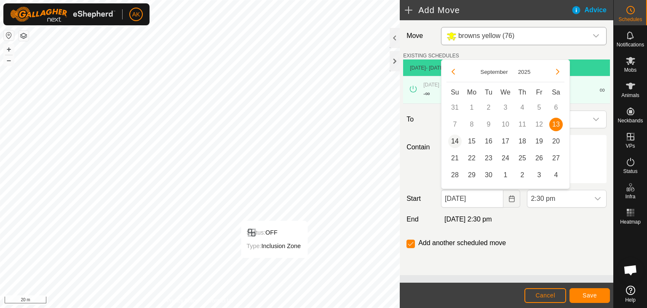
click at [456, 139] on span "14" at bounding box center [454, 140] width 13 height 13
type input "[DATE]"
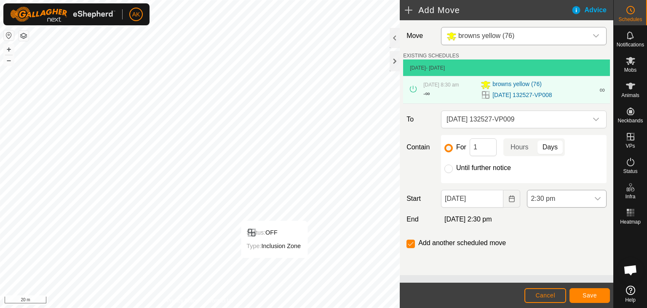
click at [599, 196] on icon "dropdown trigger" at bounding box center [598, 198] width 7 height 7
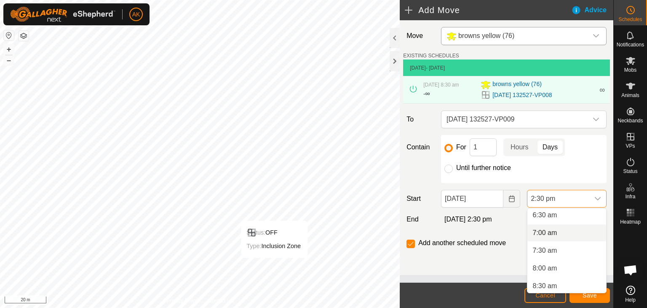
scroll to position [274, 0]
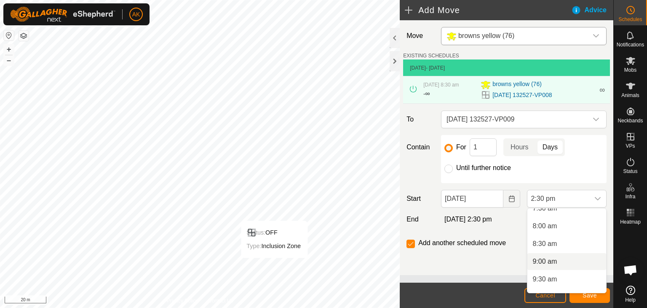
click at [551, 259] on li "9:00 am" at bounding box center [567, 261] width 79 height 17
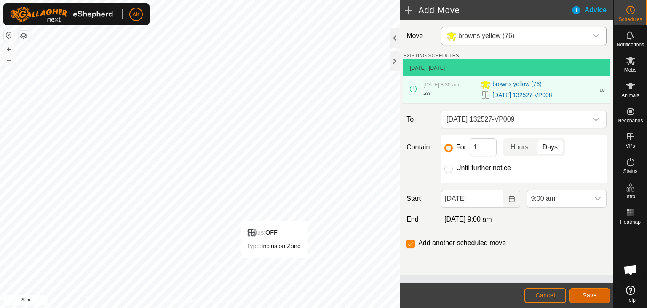
click at [590, 295] on span "Save" at bounding box center [590, 295] width 14 height 7
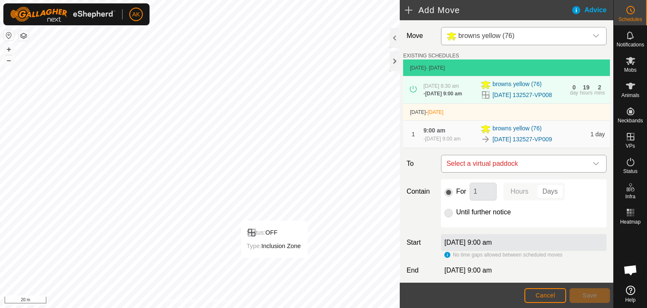
click at [468, 172] on span "Select a virtual paddock" at bounding box center [515, 163] width 145 height 17
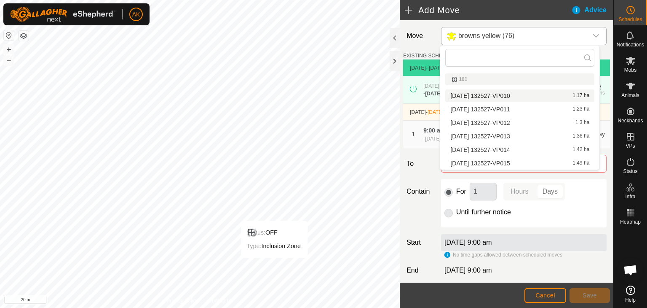
click at [479, 93] on li "[DATE] 132527-VP010 1.17 ha" at bounding box center [519, 95] width 149 height 13
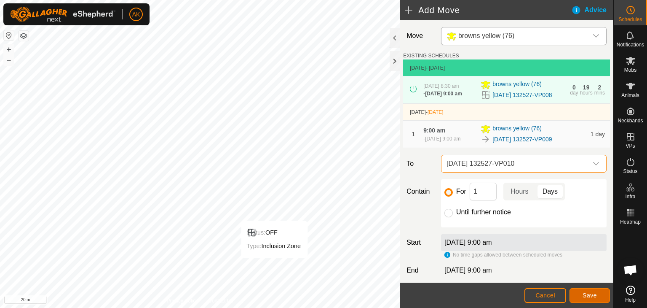
click at [577, 294] on button "Save" at bounding box center [590, 295] width 40 height 15
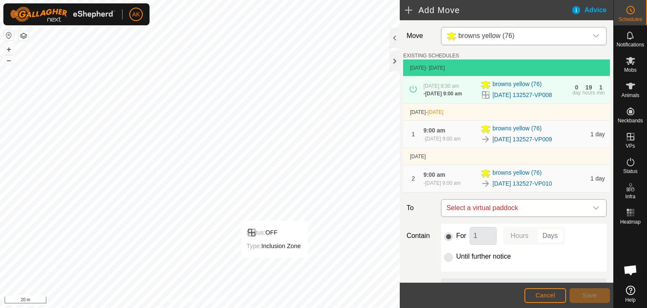
click at [463, 216] on span "Select a virtual paddock" at bounding box center [515, 207] width 145 height 17
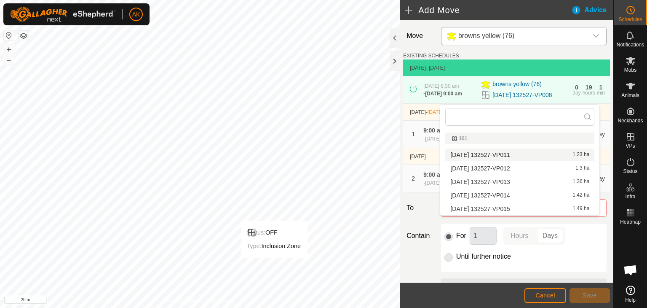
click at [463, 153] on li "[DATE] 132527-VP011 1.23 ha" at bounding box center [519, 154] width 149 height 13
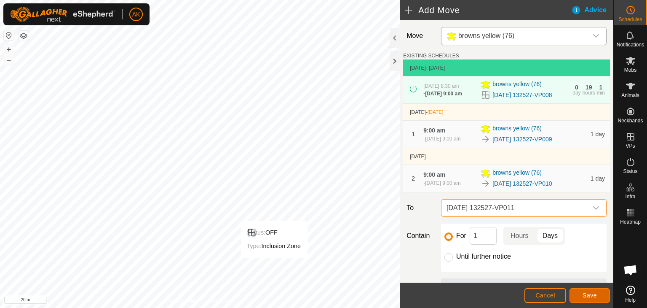
click at [587, 295] on span "Save" at bounding box center [590, 295] width 14 height 7
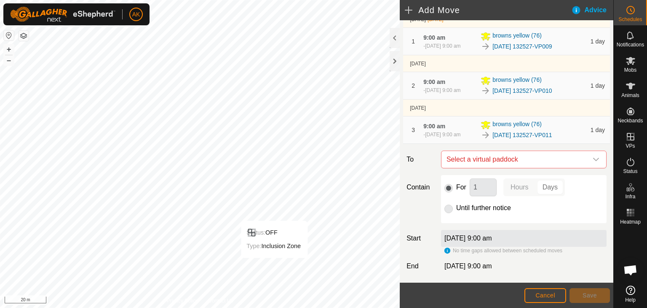
scroll to position [126, 0]
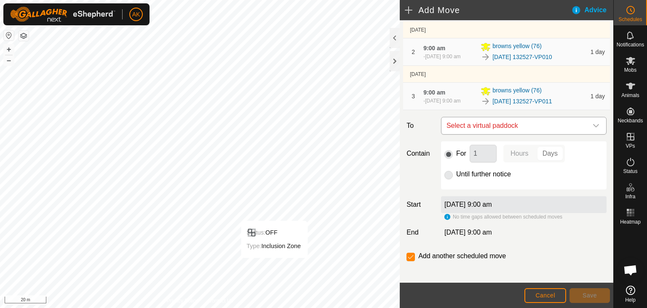
click at [491, 134] on span "Select a virtual paddock" at bounding box center [515, 125] width 145 height 17
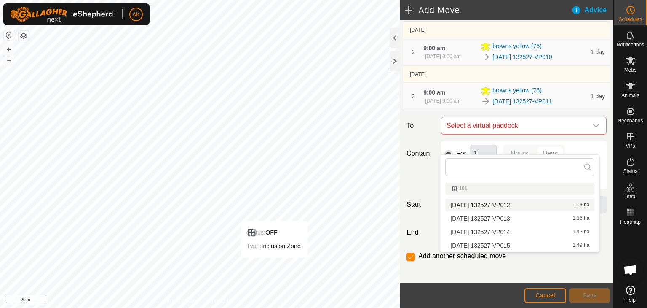
click at [502, 201] on li "[DATE] 132527-VP012 1.3 ha" at bounding box center [519, 204] width 149 height 13
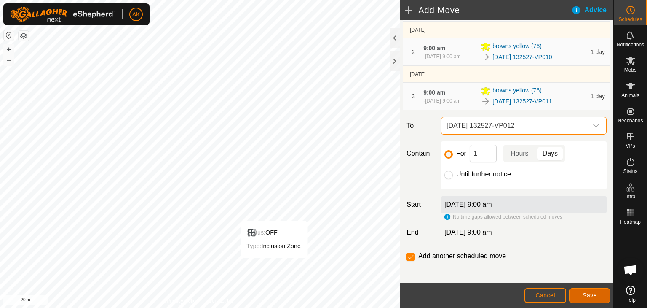
click at [580, 297] on button "Save" at bounding box center [590, 295] width 40 height 15
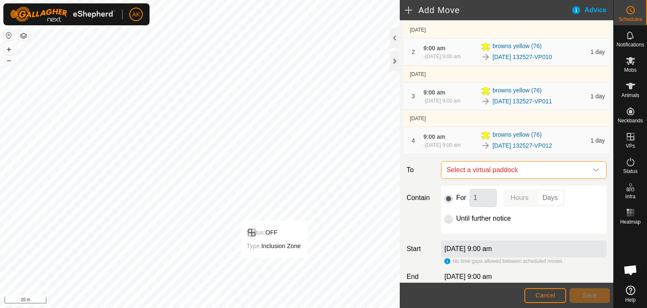
click at [514, 178] on span "Select a virtual paddock" at bounding box center [515, 169] width 145 height 17
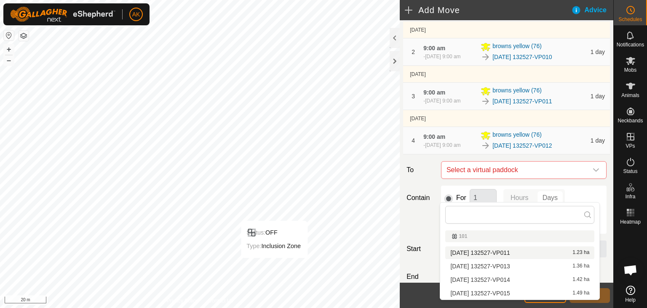
click at [501, 249] on li "[DATE] 132527-VP011 1.23 ha" at bounding box center [519, 252] width 149 height 13
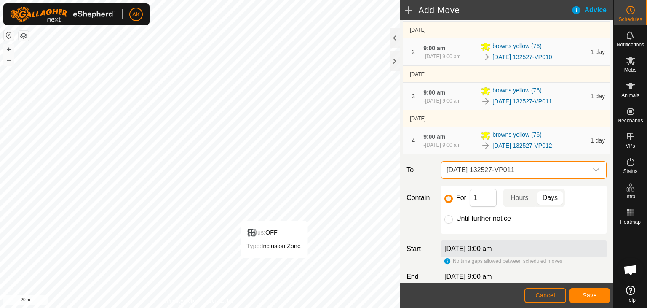
click at [487, 178] on span "[DATE] 132527-VP011" at bounding box center [515, 169] width 145 height 17
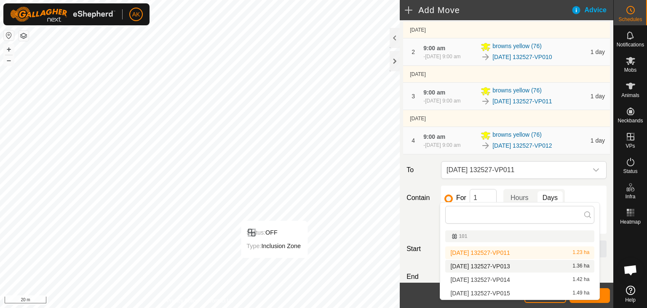
click at [490, 263] on li "[DATE] 132527-VP013 1.36 ha" at bounding box center [519, 266] width 149 height 13
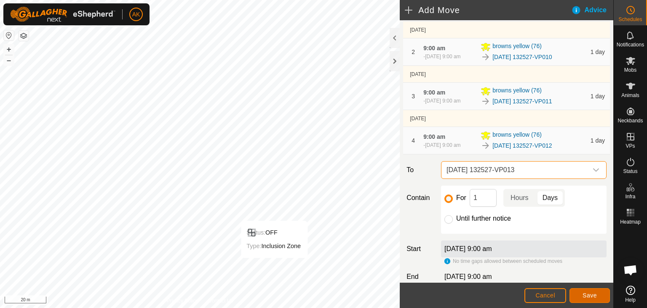
click at [586, 297] on span "Save" at bounding box center [590, 295] width 14 height 7
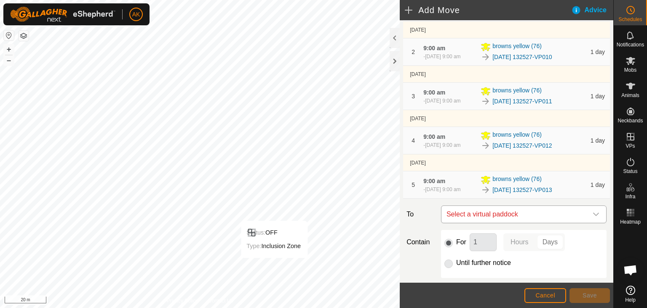
click at [525, 223] on span "Select a virtual paddock" at bounding box center [515, 214] width 145 height 17
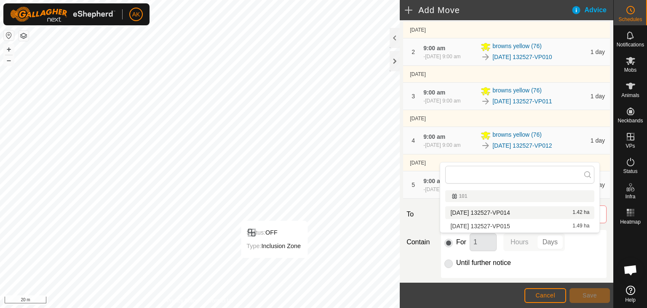
click at [509, 212] on li "[DATE] 132527-VP014 1.42 ha" at bounding box center [519, 212] width 149 height 13
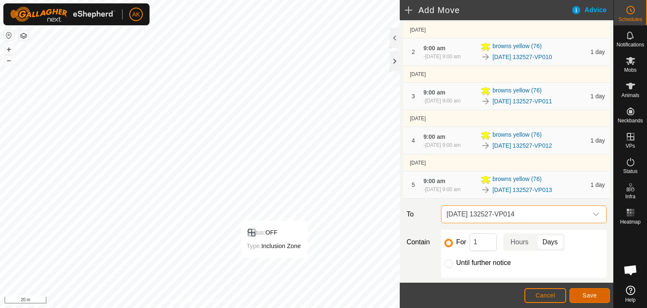
click at [578, 295] on button "Save" at bounding box center [590, 295] width 40 height 15
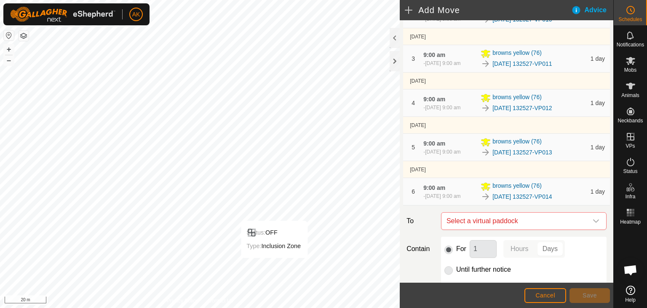
scroll to position [169, 0]
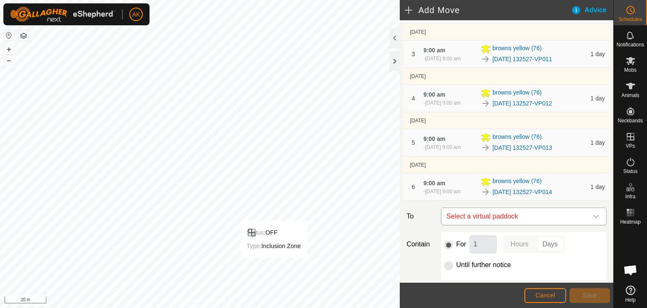
click at [509, 225] on span "Select a virtual paddock" at bounding box center [515, 216] width 145 height 17
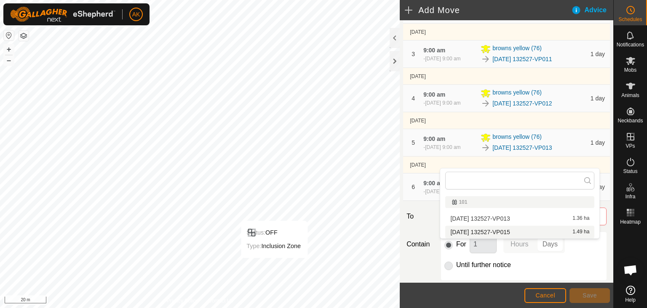
click at [512, 229] on li "[DATE] 132527-VP015 1.49 ha" at bounding box center [519, 231] width 149 height 13
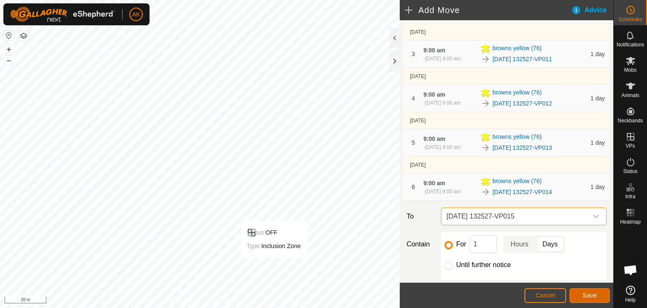
click at [590, 292] on span "Save" at bounding box center [590, 295] width 14 height 7
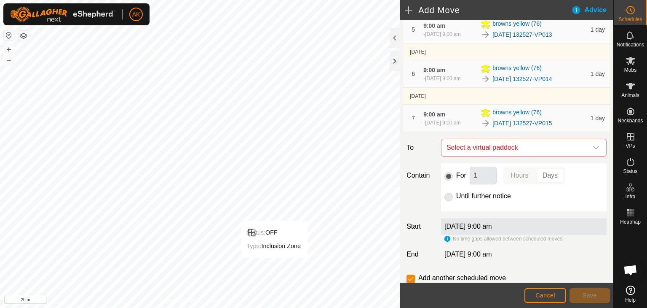
scroll to position [295, 0]
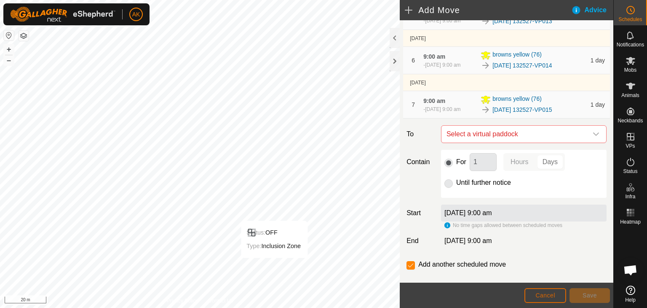
click at [543, 297] on span "Cancel" at bounding box center [546, 295] width 20 height 7
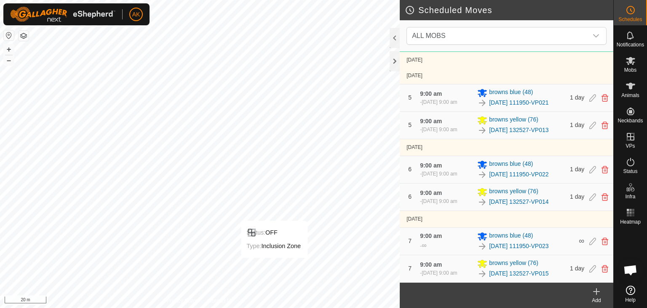
scroll to position [422, 0]
click at [590, 266] on icon at bounding box center [593, 269] width 7 height 8
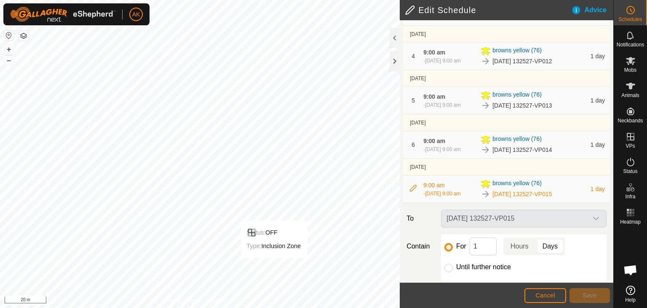
scroll to position [295, 0]
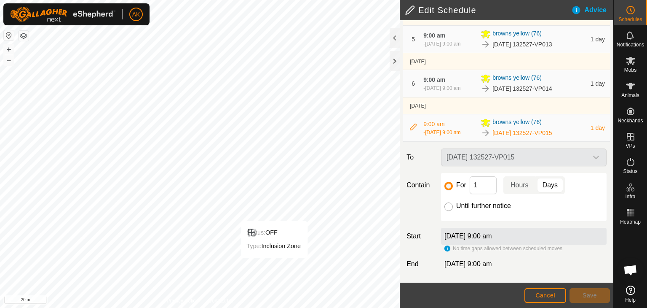
click at [446, 211] on input "Until further notice" at bounding box center [449, 206] width 8 height 8
radio input "true"
click at [591, 295] on span "Save" at bounding box center [590, 295] width 14 height 7
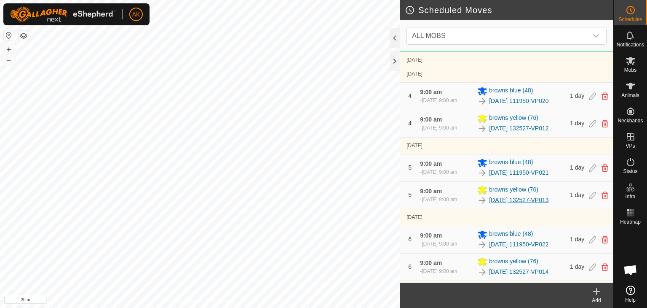
scroll to position [415, 0]
